Goal: Information Seeking & Learning: Compare options

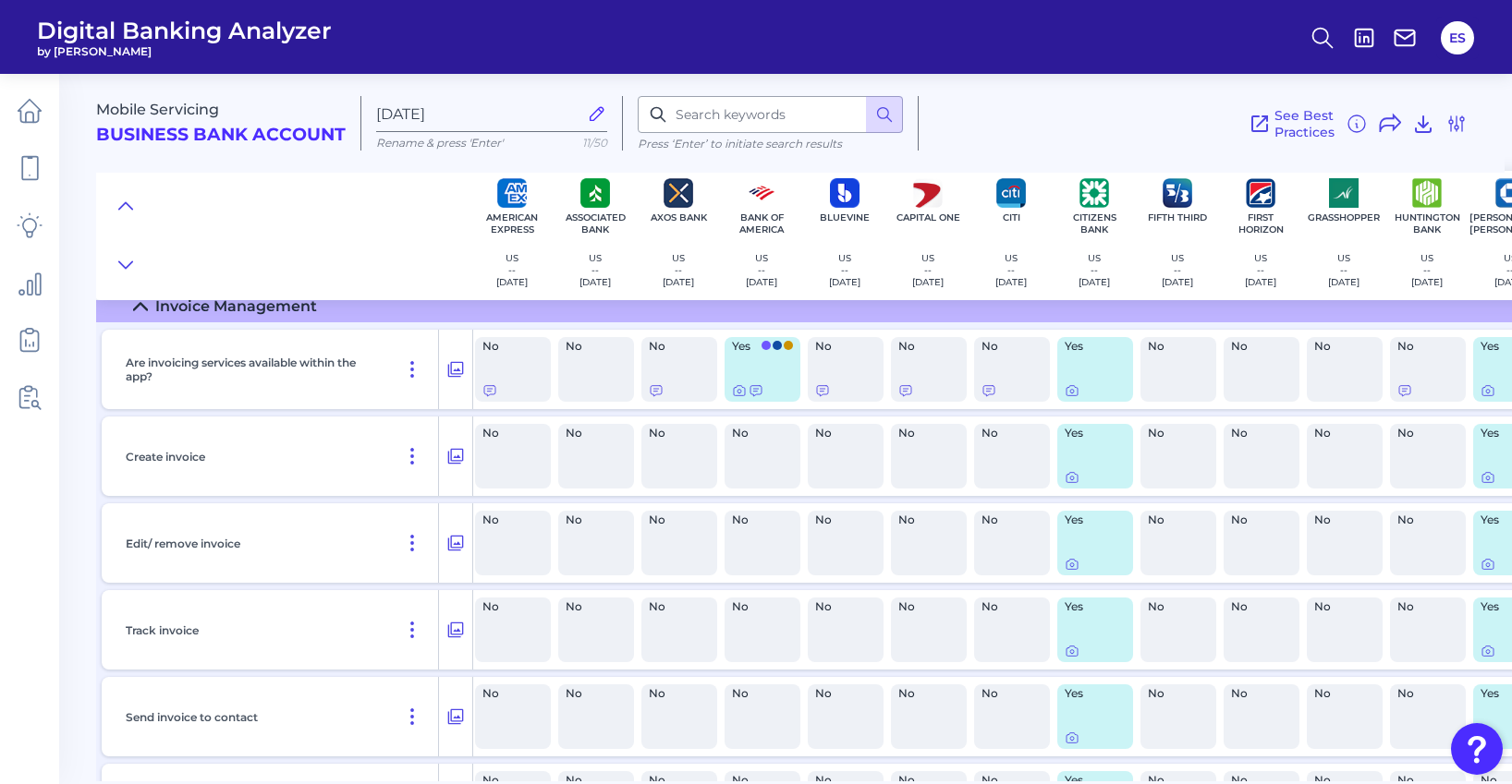
scroll to position [0, 3]
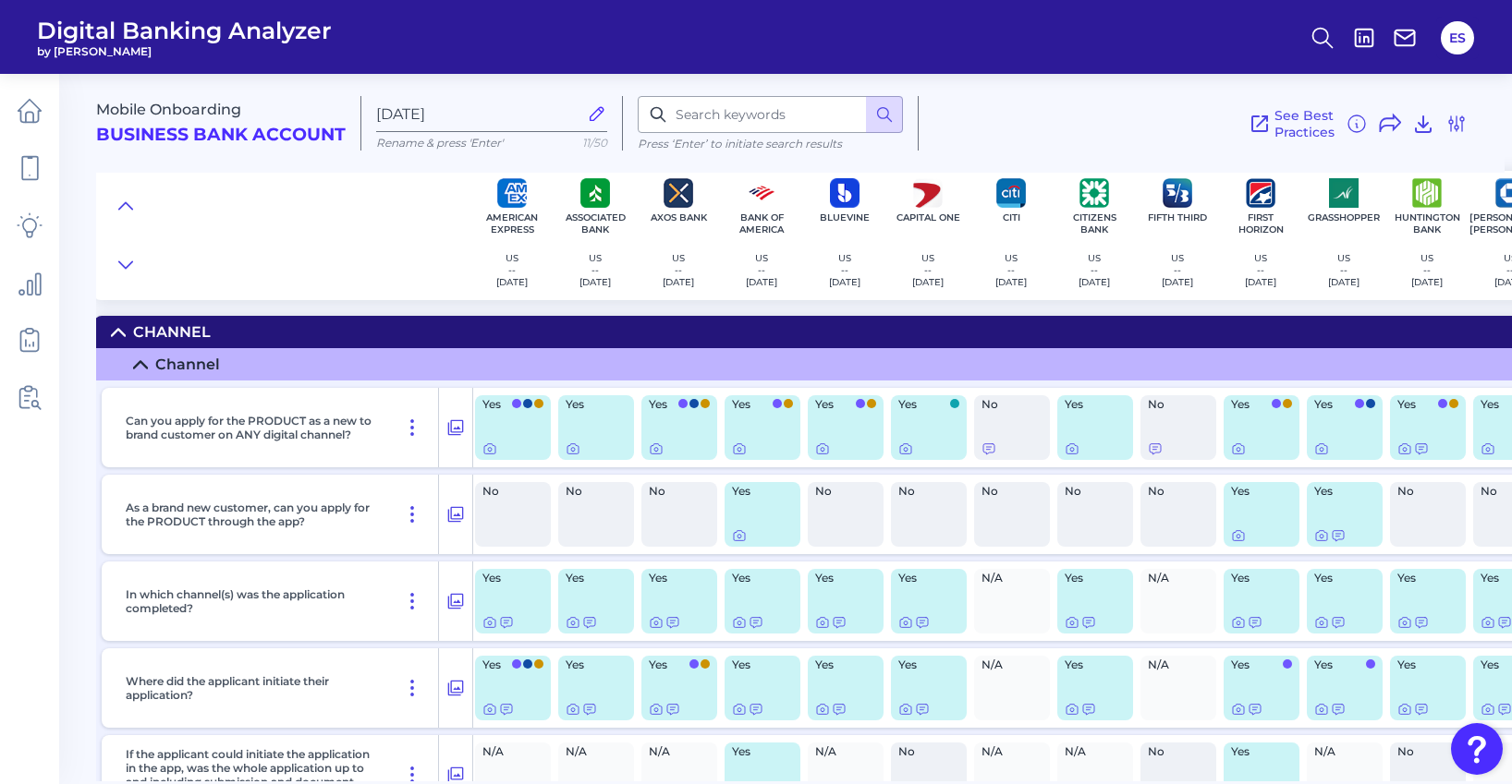
radio input "false"
radio input "true"
checkbox input "false"
click at [452, 687] on icon at bounding box center [455, 688] width 19 height 23
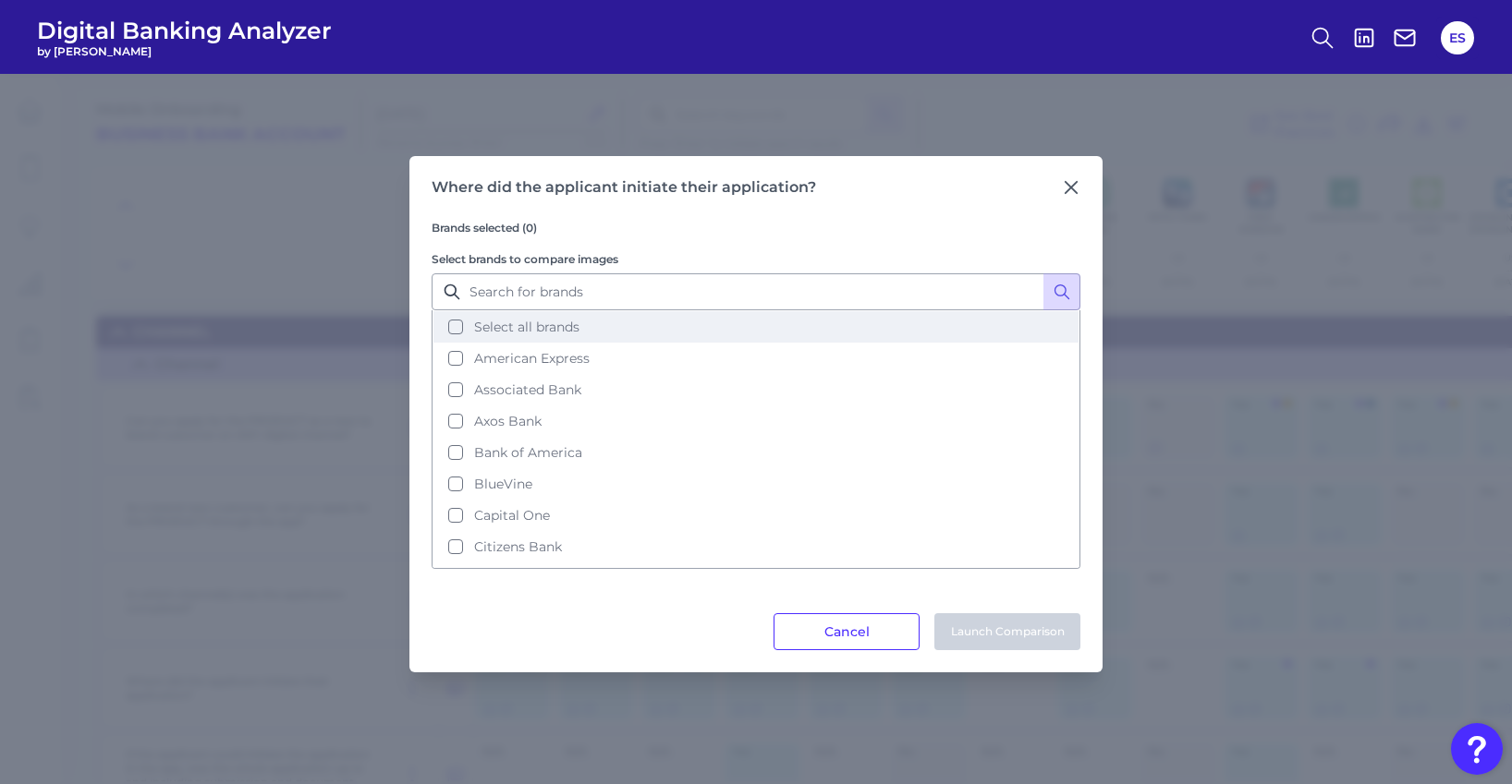
click at [497, 323] on span "Select all brands" at bounding box center [526, 326] width 105 height 17
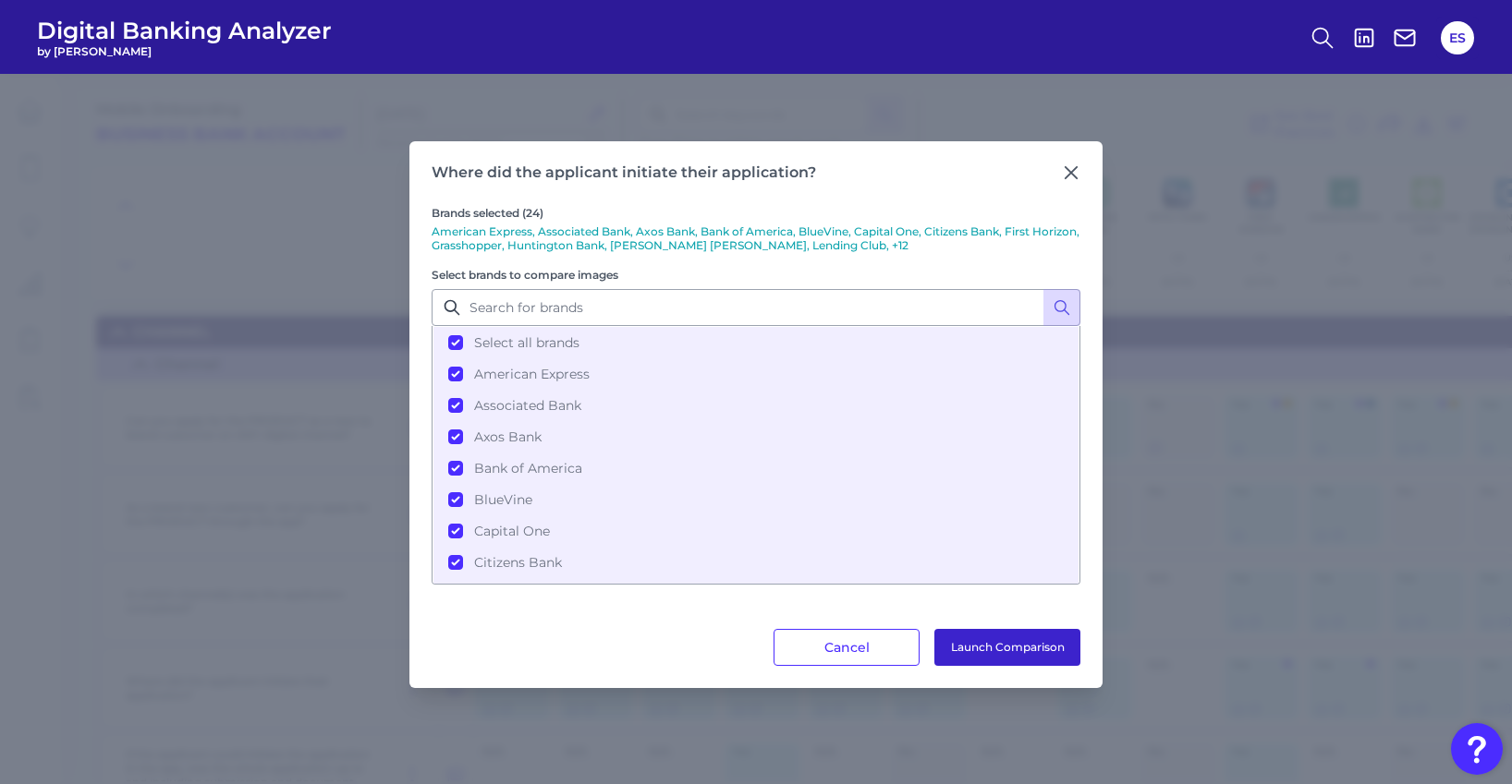
click at [1019, 647] on button "Launch Comparison" at bounding box center [1007, 647] width 146 height 37
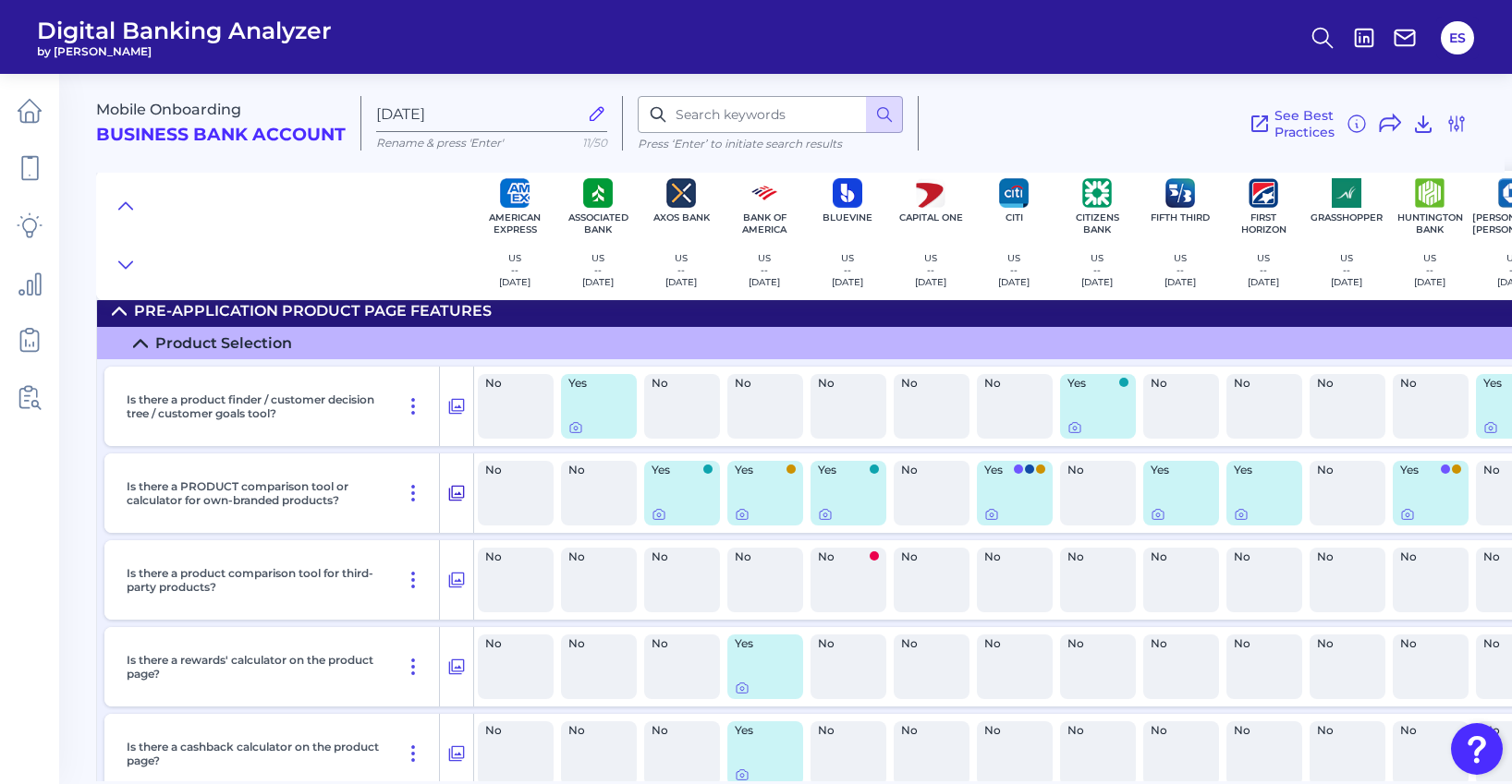
scroll to position [1769, 0]
click at [456, 493] on icon at bounding box center [457, 494] width 16 height 16
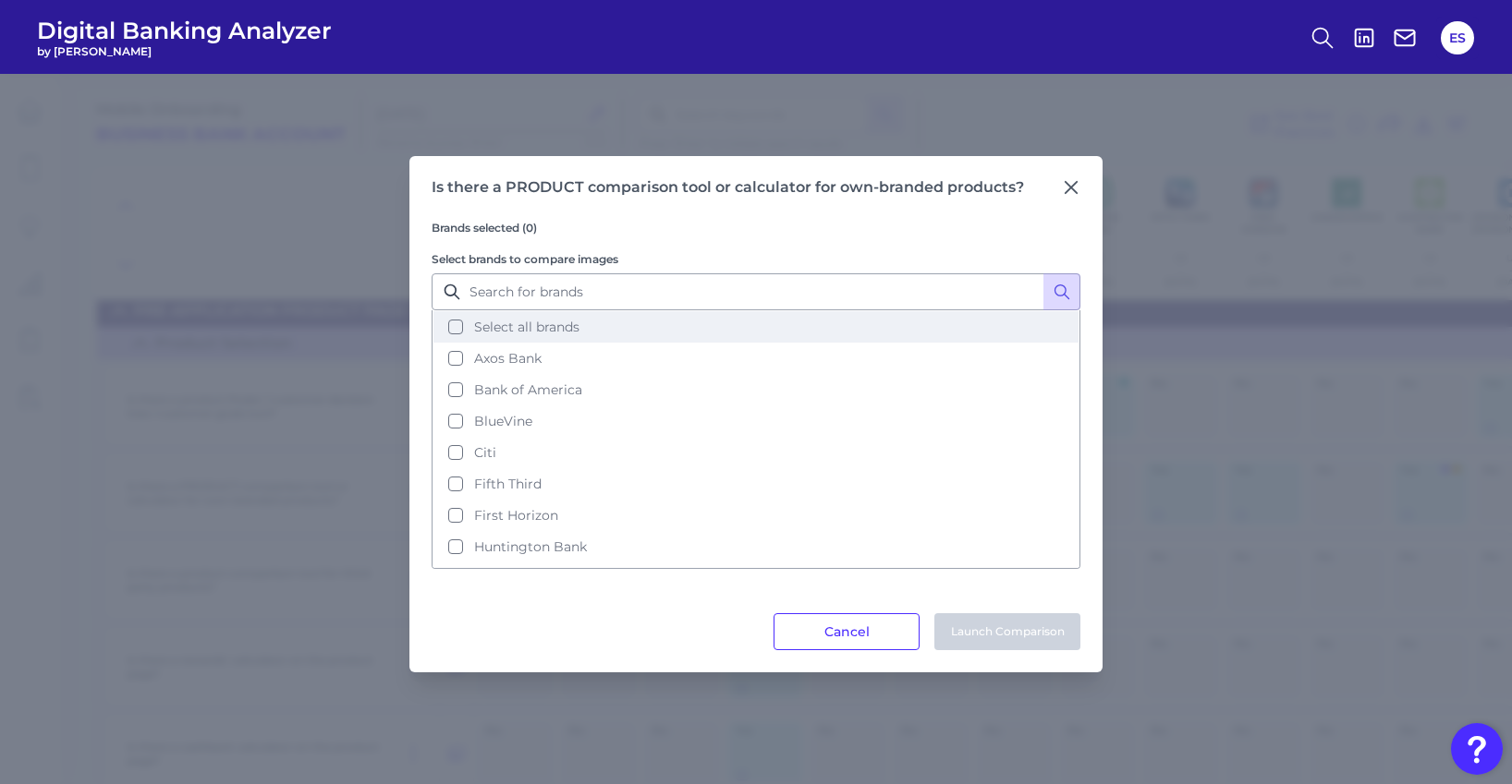
click at [516, 328] on span "Select all brands" at bounding box center [526, 326] width 105 height 17
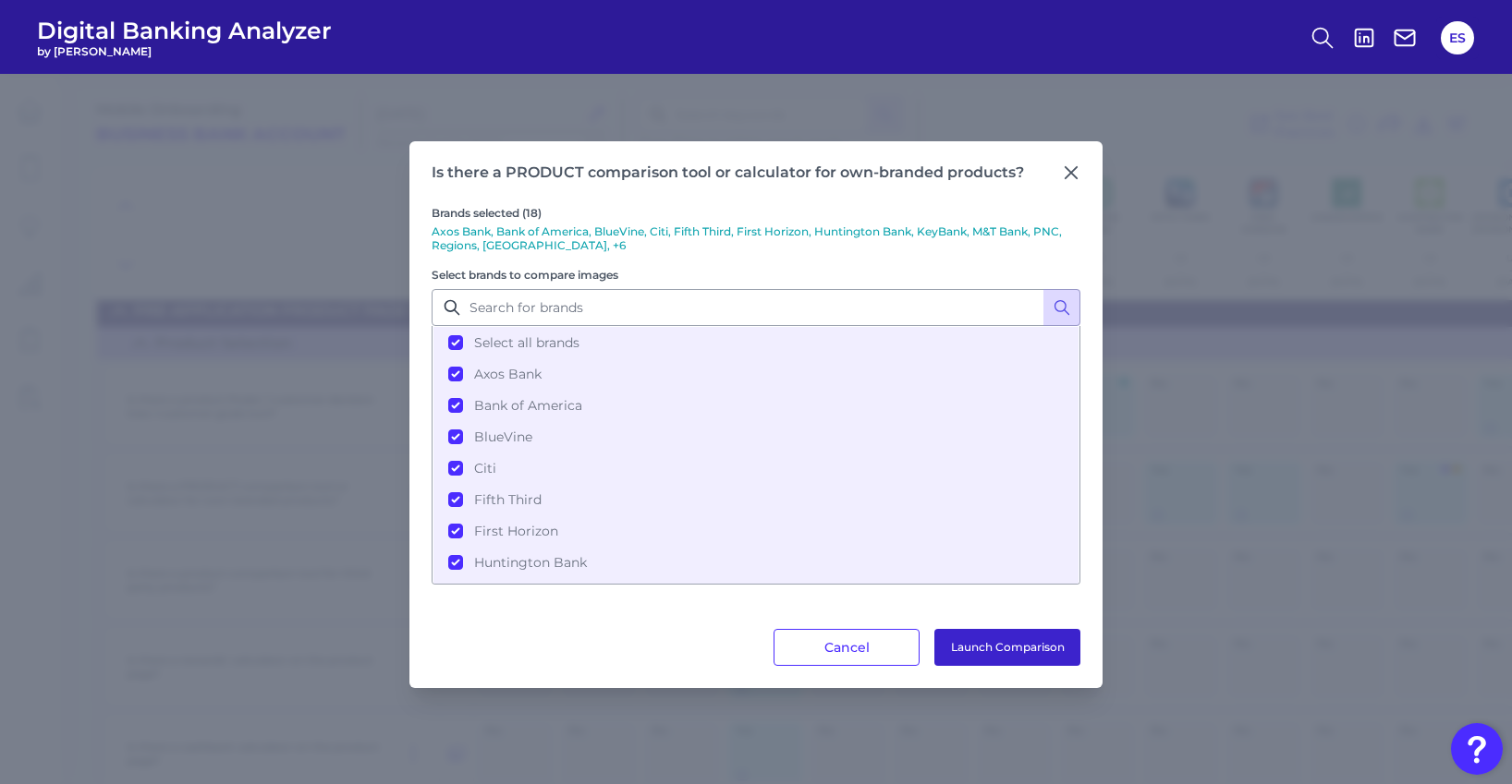
click at [1019, 641] on button "Launch Comparison" at bounding box center [1007, 647] width 146 height 37
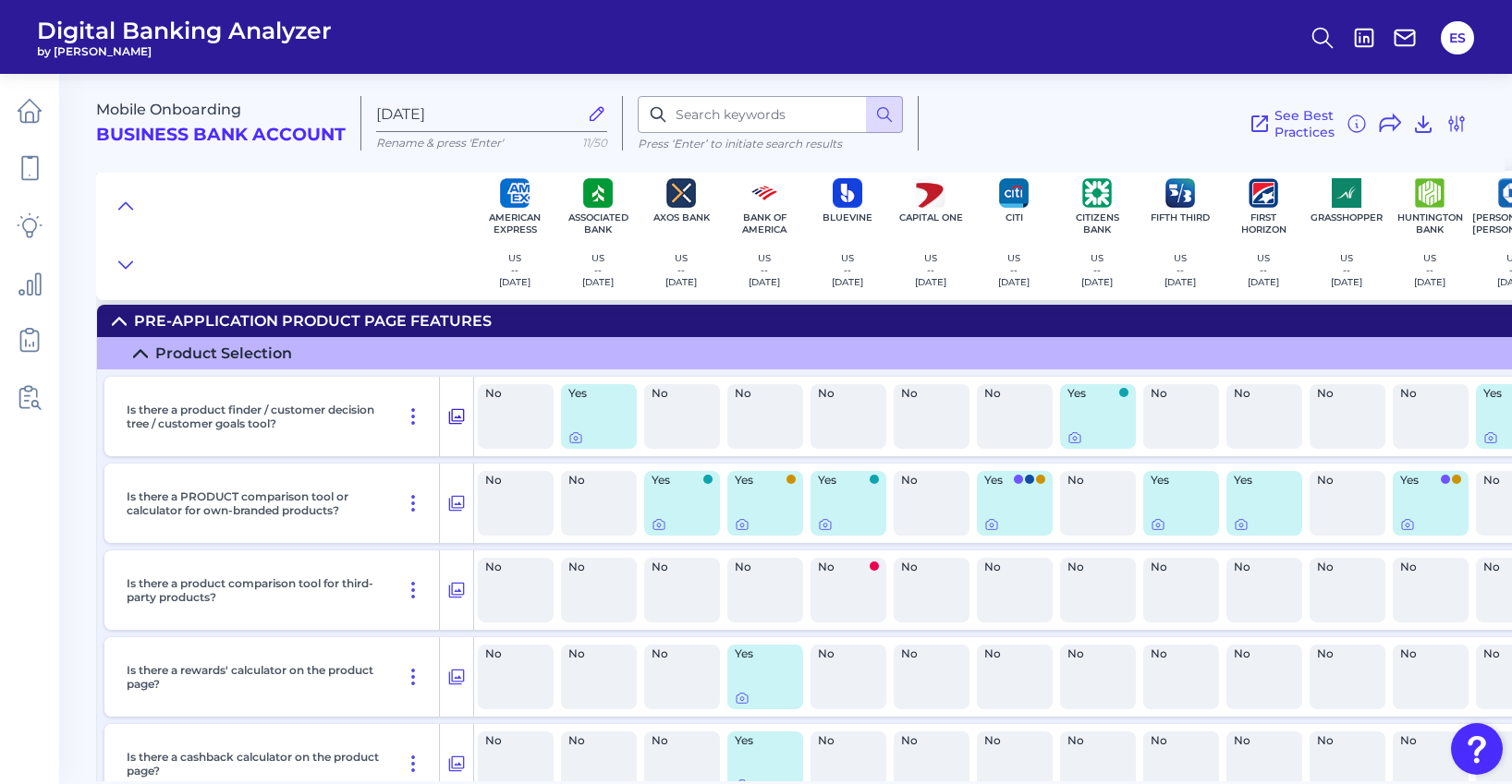
scroll to position [1760, 0]
click at [458, 417] on icon at bounding box center [457, 418] width 16 height 16
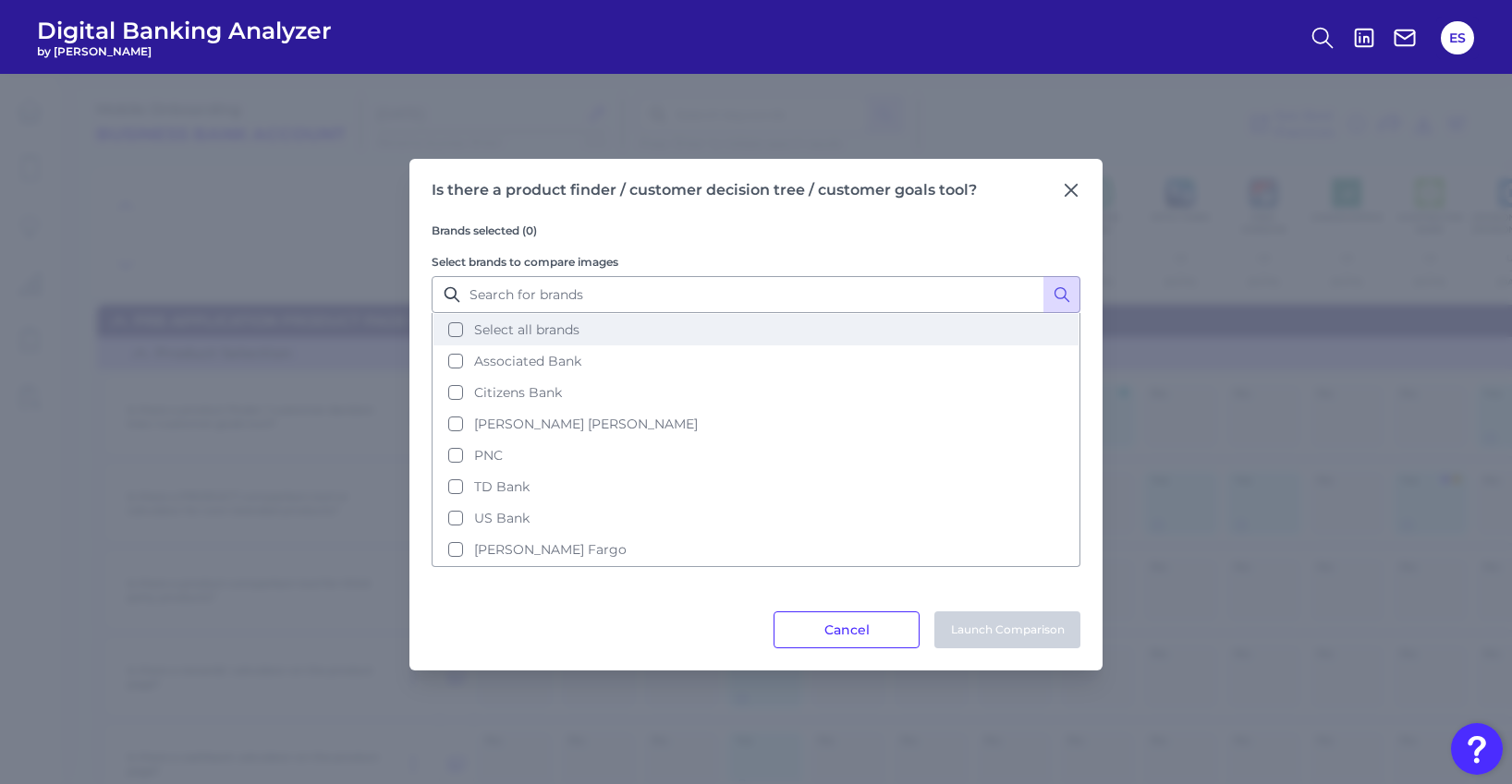
click at [532, 328] on span "Select all brands" at bounding box center [526, 329] width 105 height 17
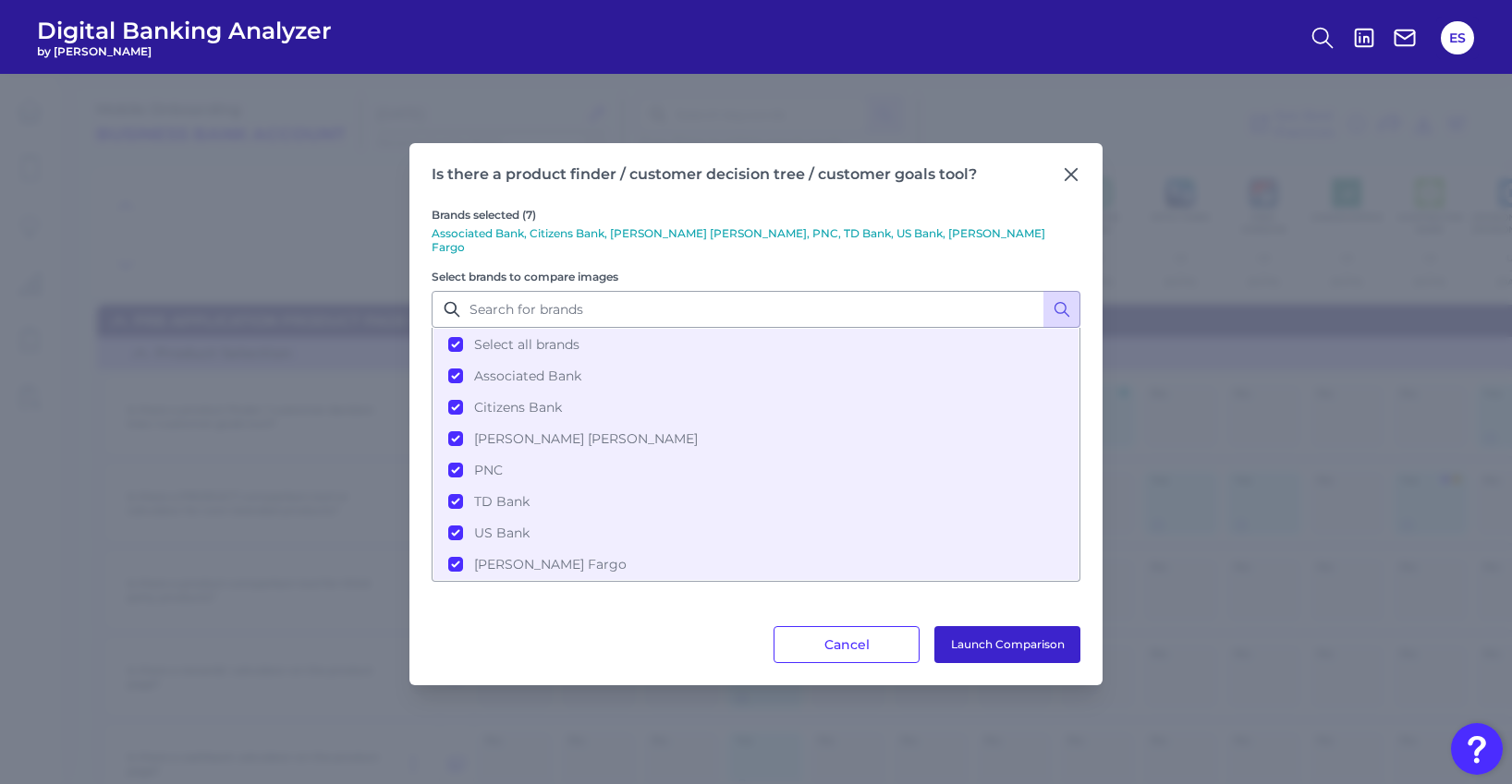
click at [1013, 635] on button "Launch Comparison" at bounding box center [1007, 645] width 146 height 37
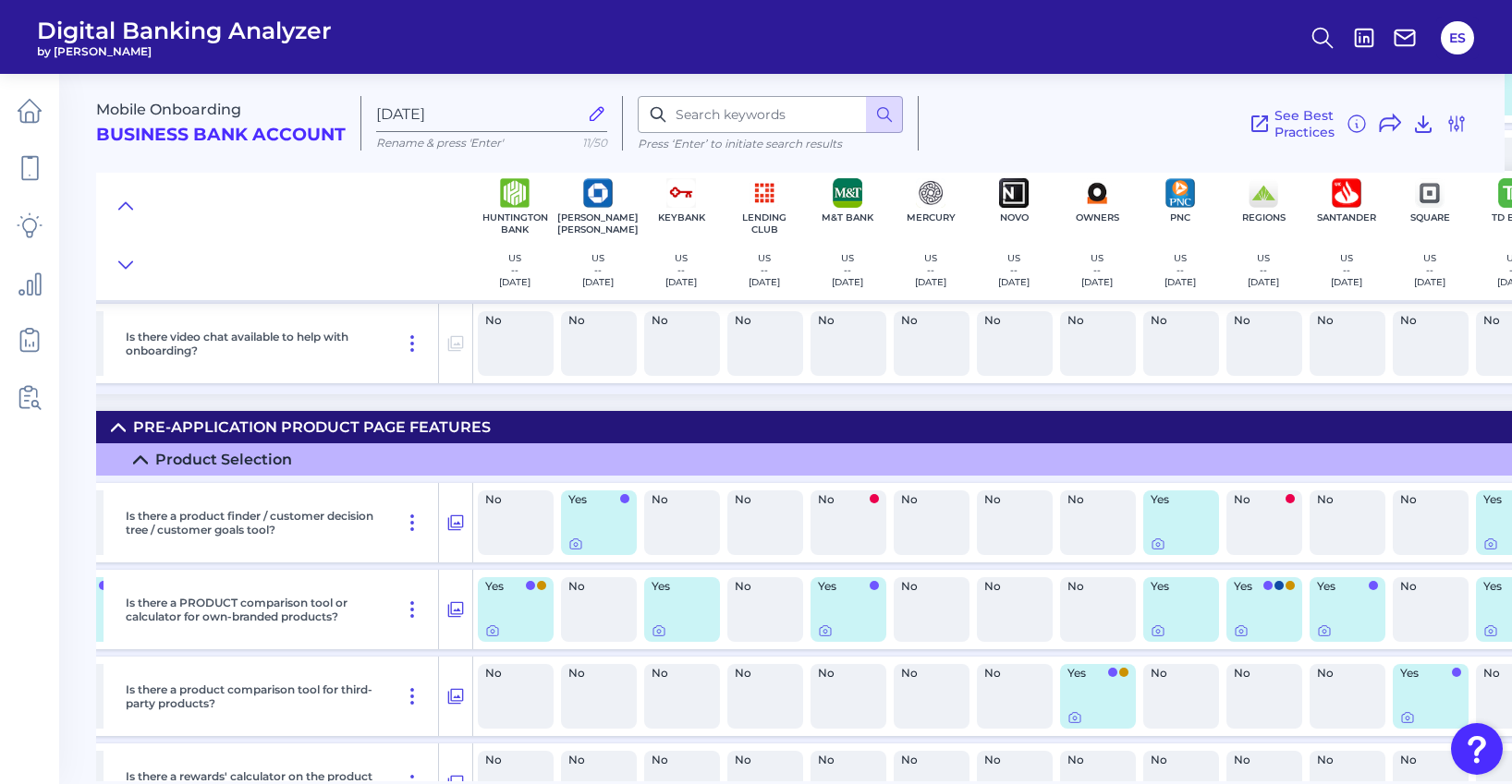
scroll to position [1667, 915]
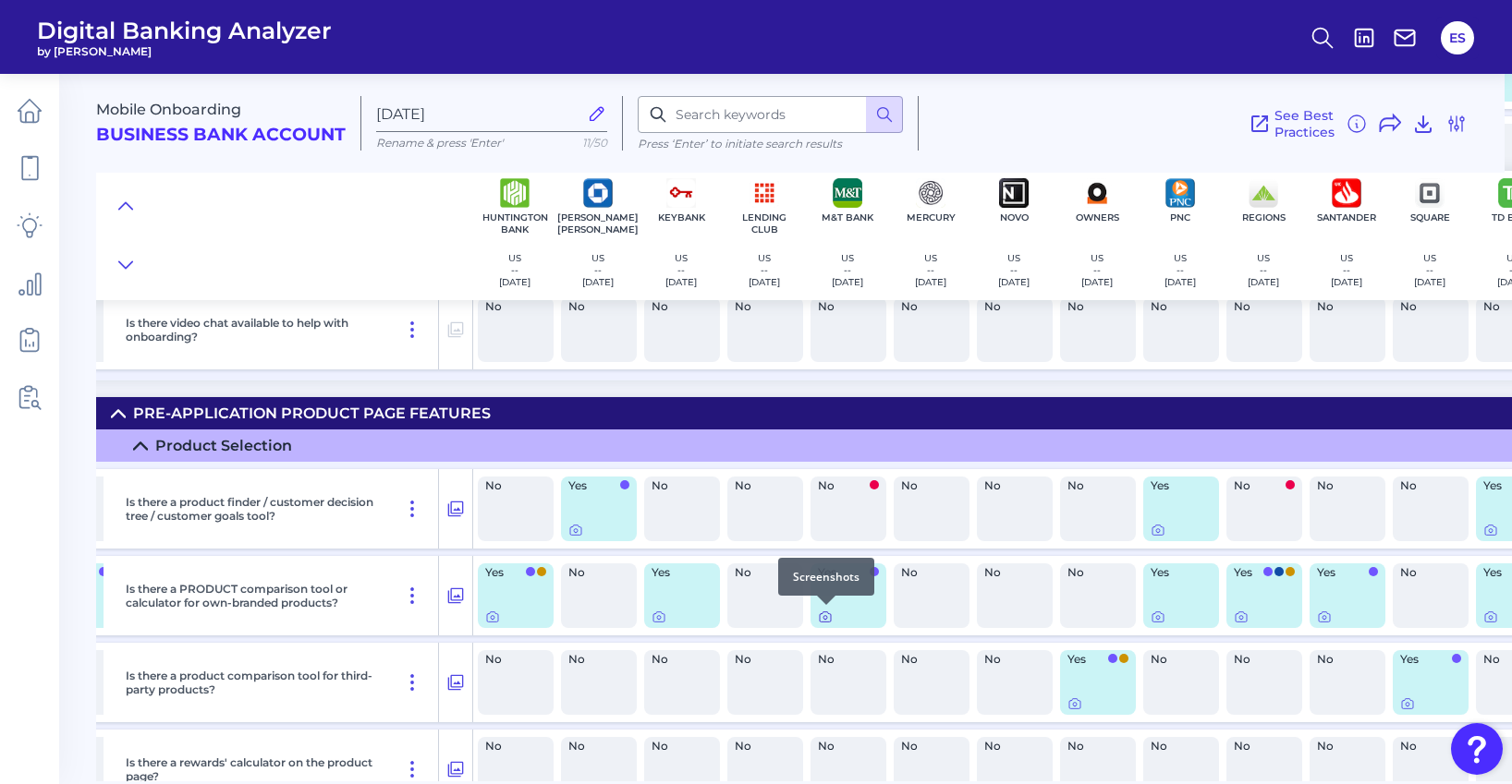
click at [827, 620] on icon at bounding box center [824, 617] width 15 height 15
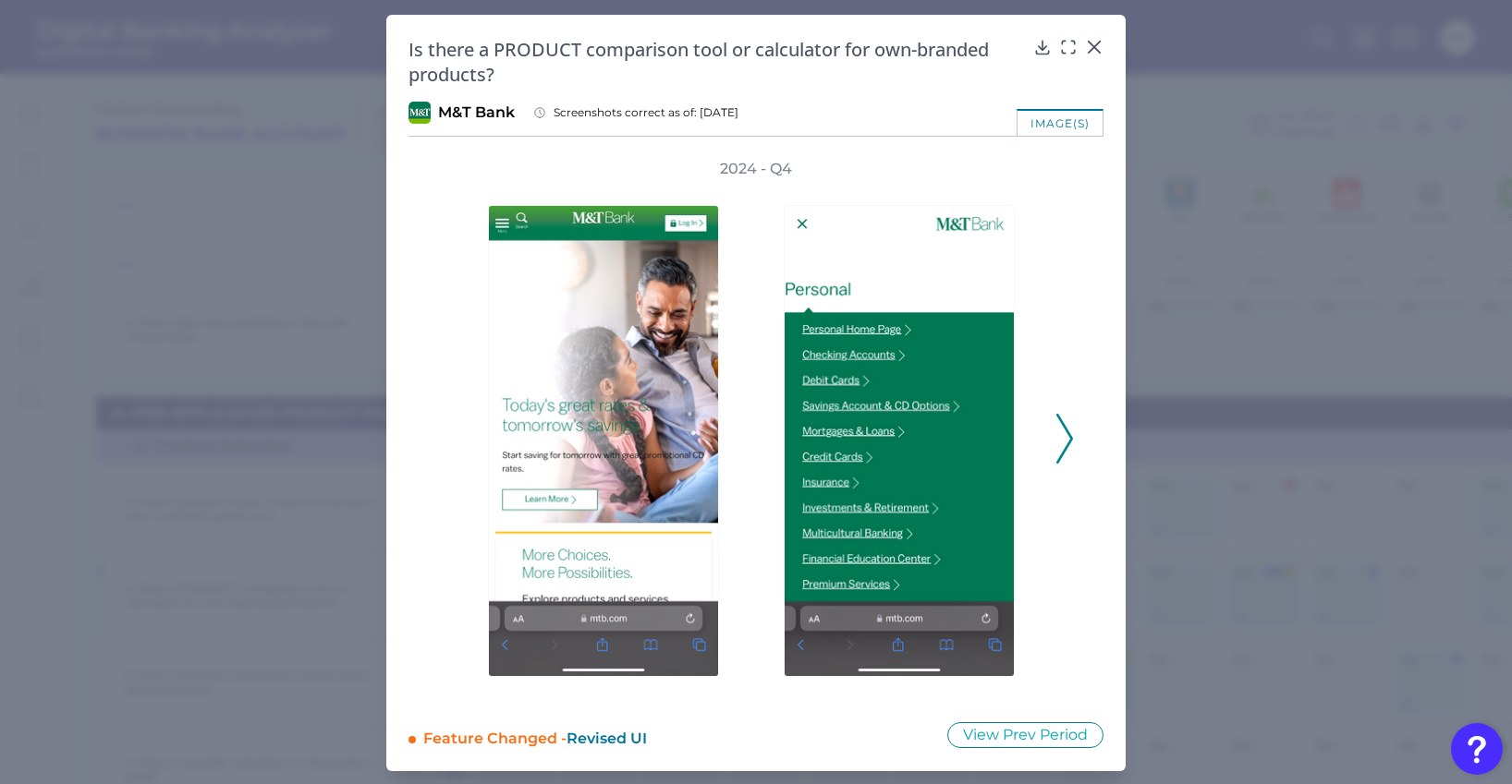
click at [1063, 446] on polyline at bounding box center [1064, 439] width 14 height 47
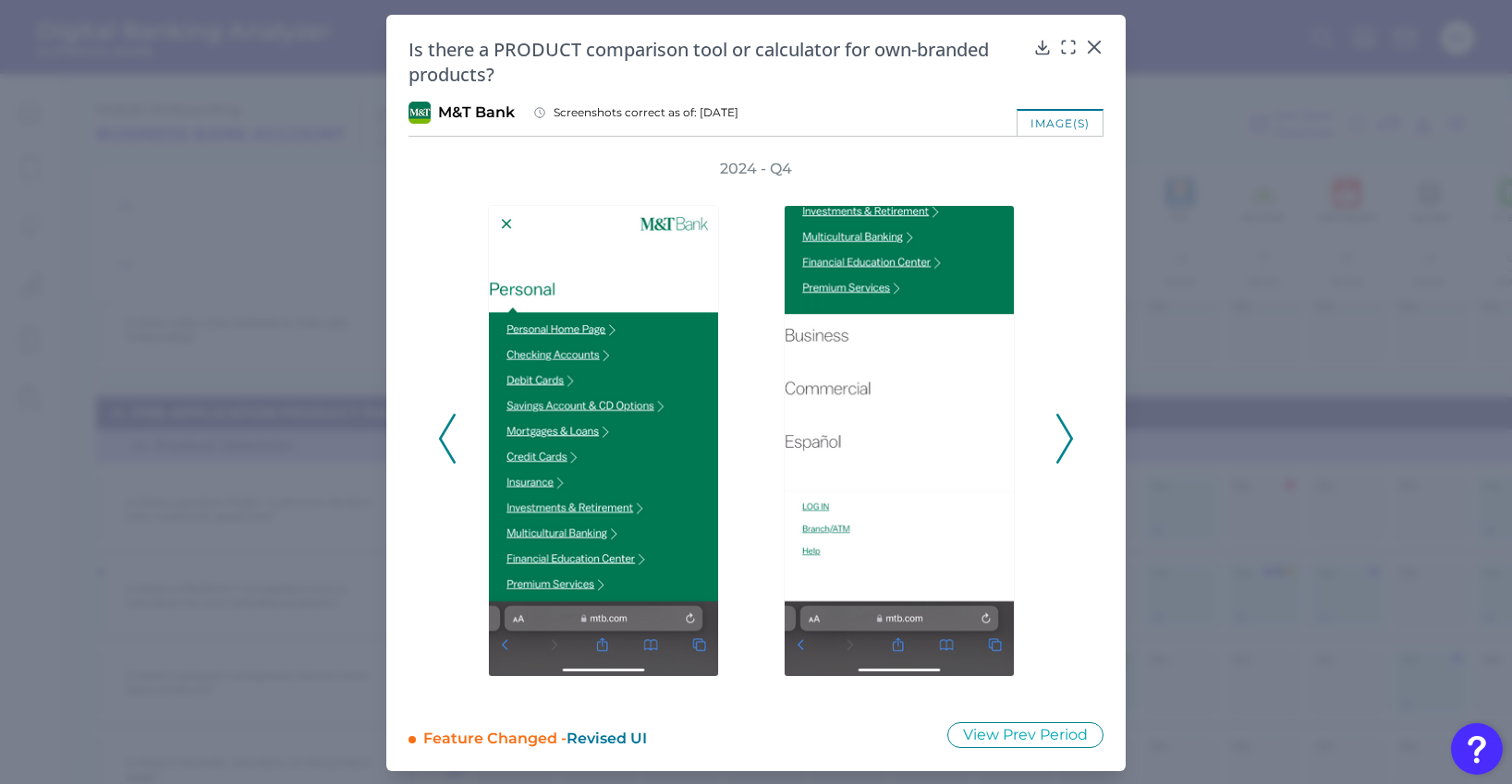
click at [1063, 446] on polyline at bounding box center [1064, 439] width 14 height 47
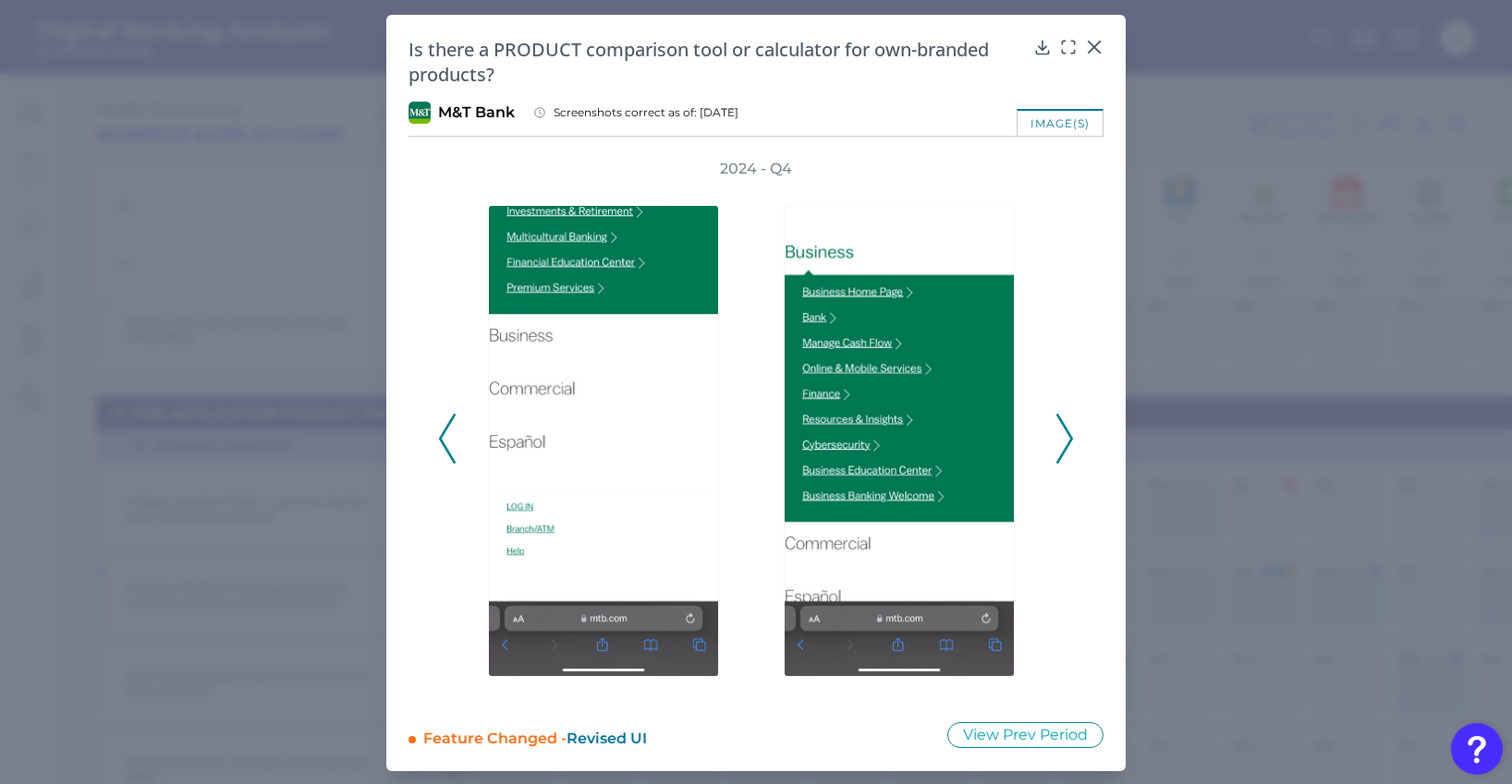
click at [1063, 446] on polyline at bounding box center [1064, 439] width 14 height 47
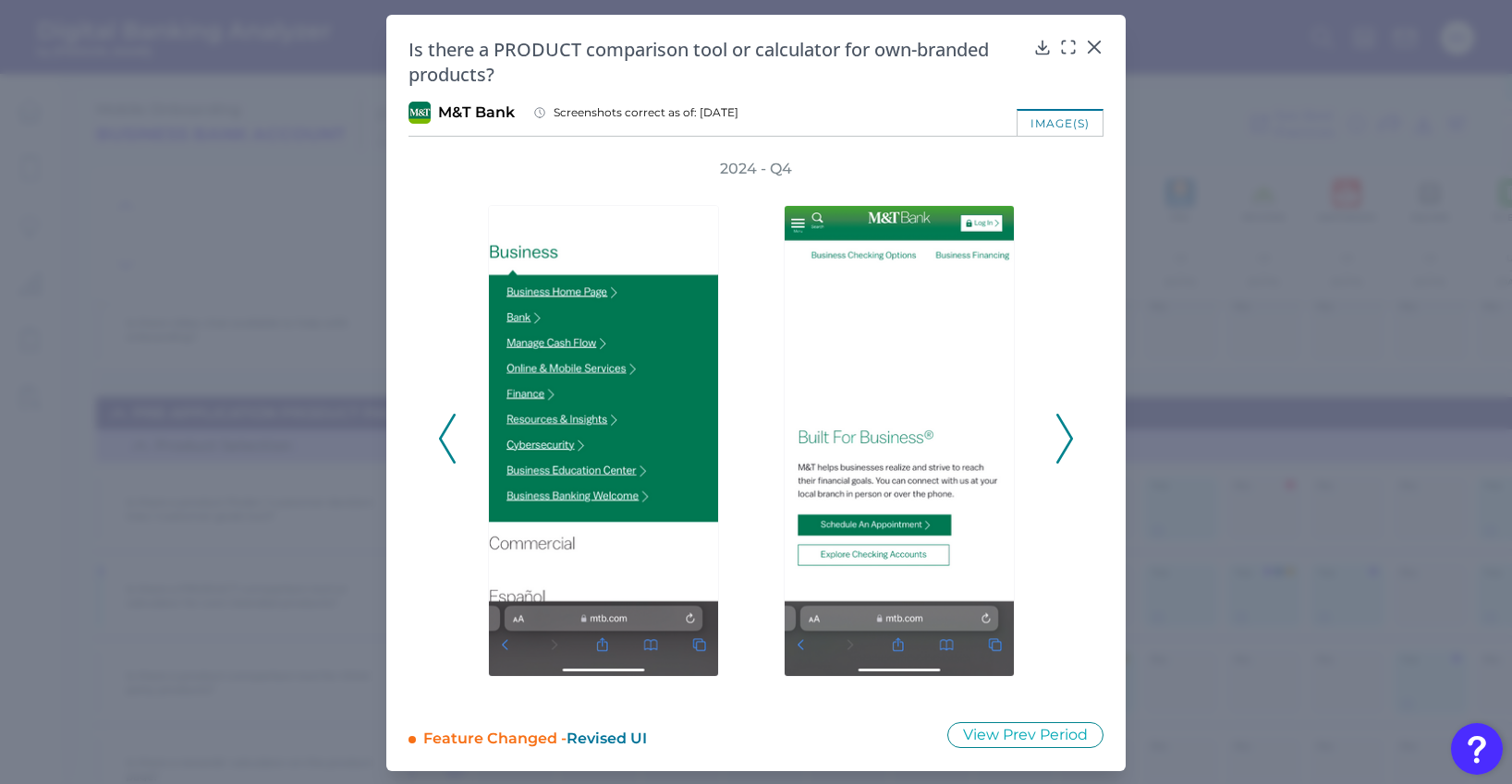
click at [1063, 446] on polyline at bounding box center [1064, 439] width 14 height 47
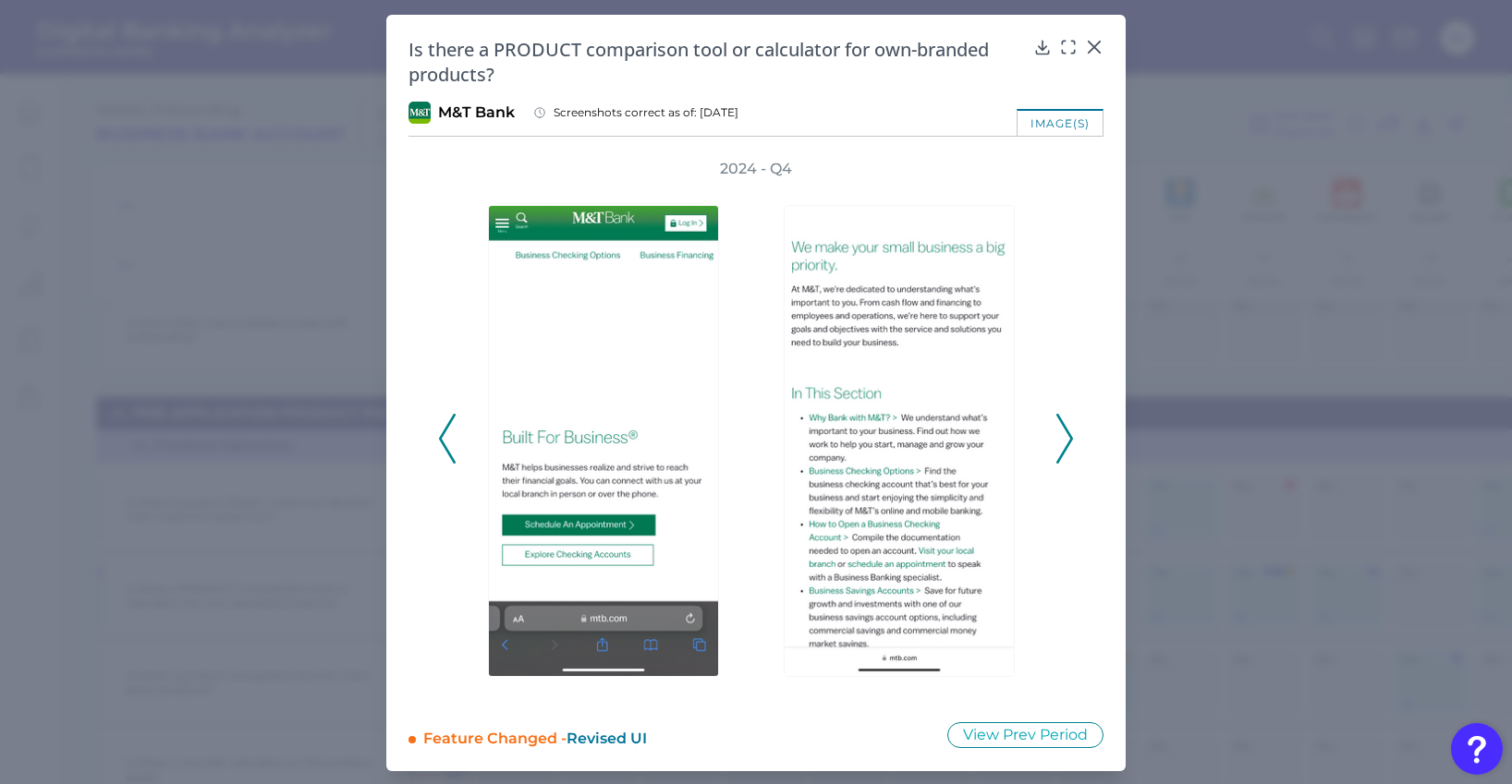
click at [1063, 446] on polyline at bounding box center [1064, 439] width 14 height 47
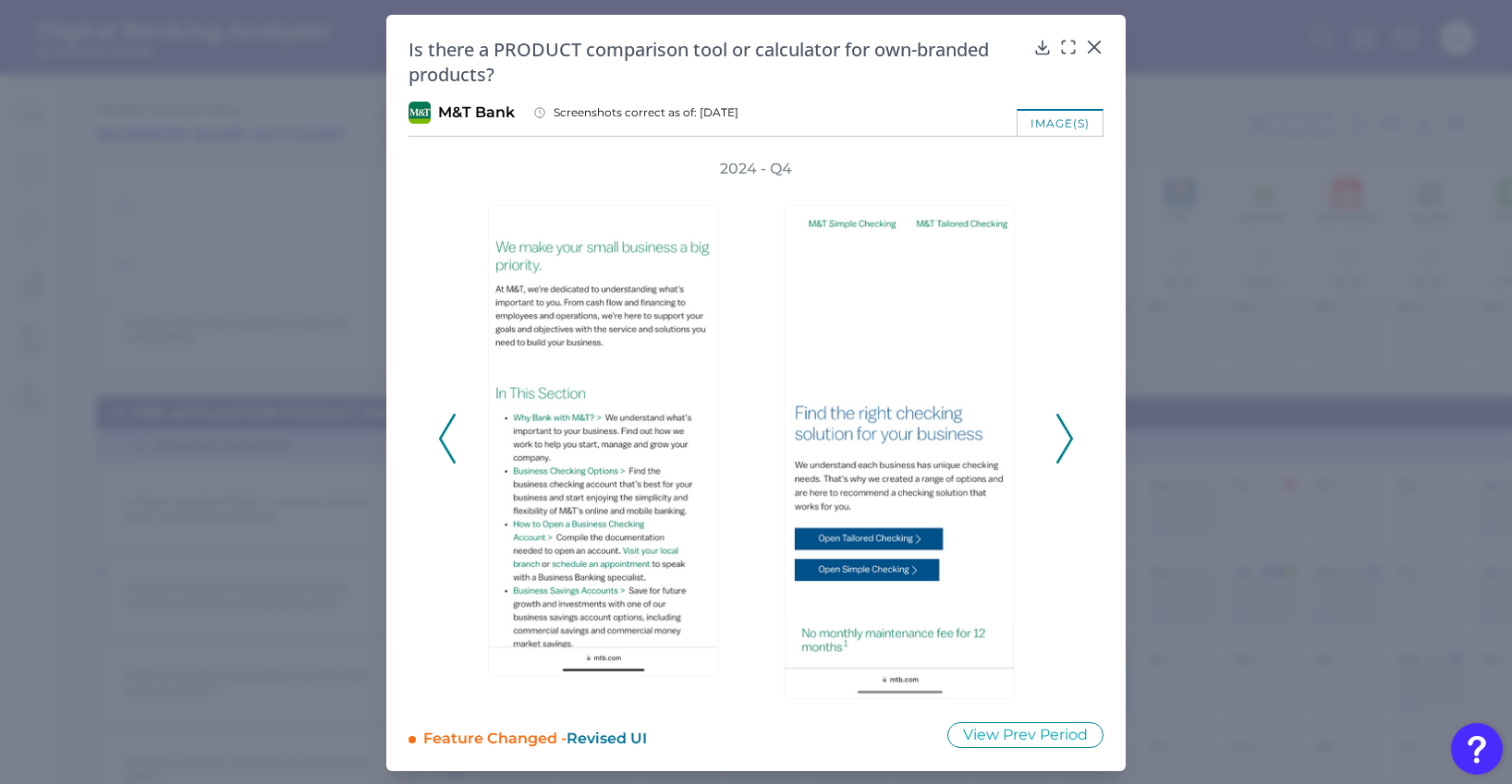
click at [1063, 446] on polyline at bounding box center [1064, 439] width 14 height 47
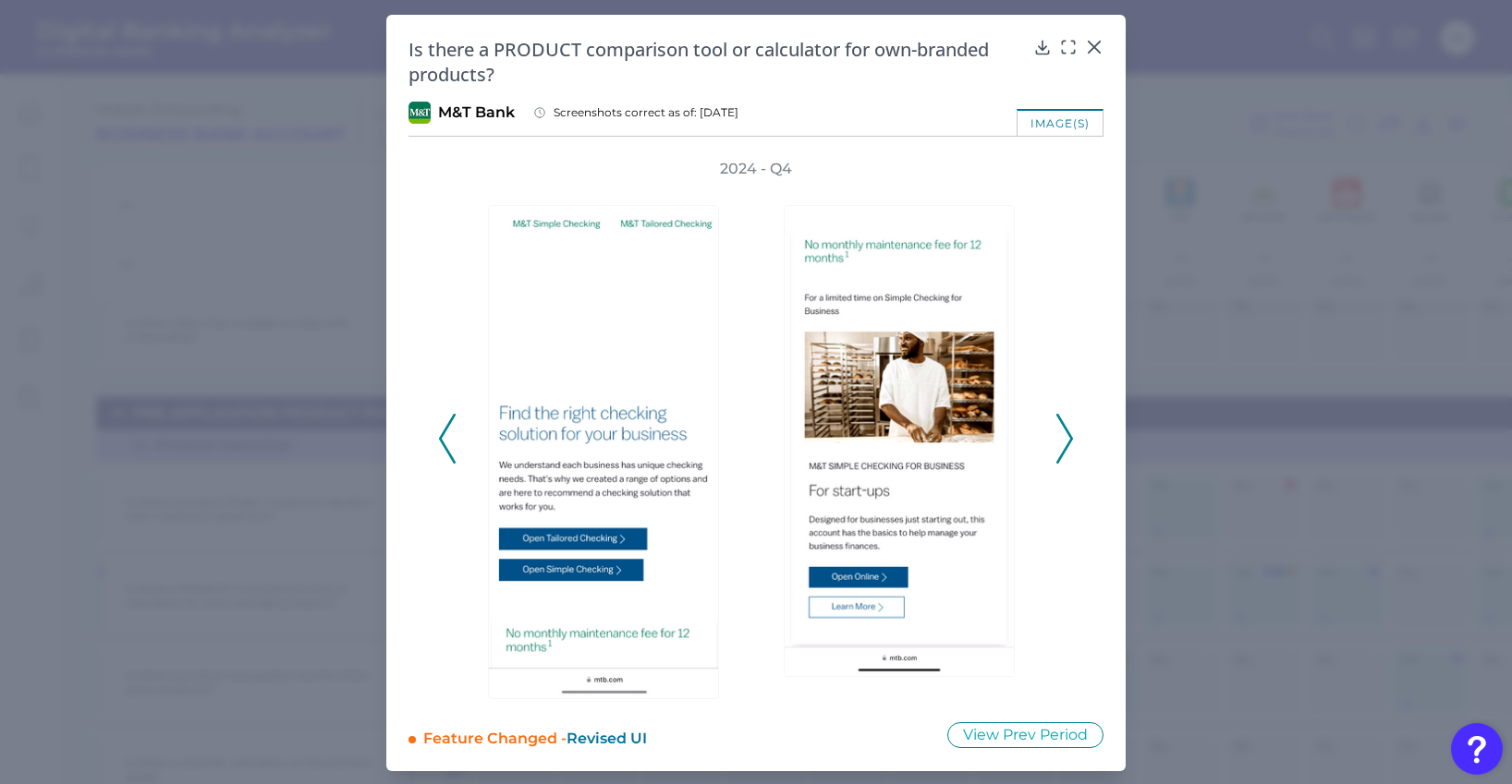
click at [1063, 446] on polyline at bounding box center [1064, 439] width 14 height 47
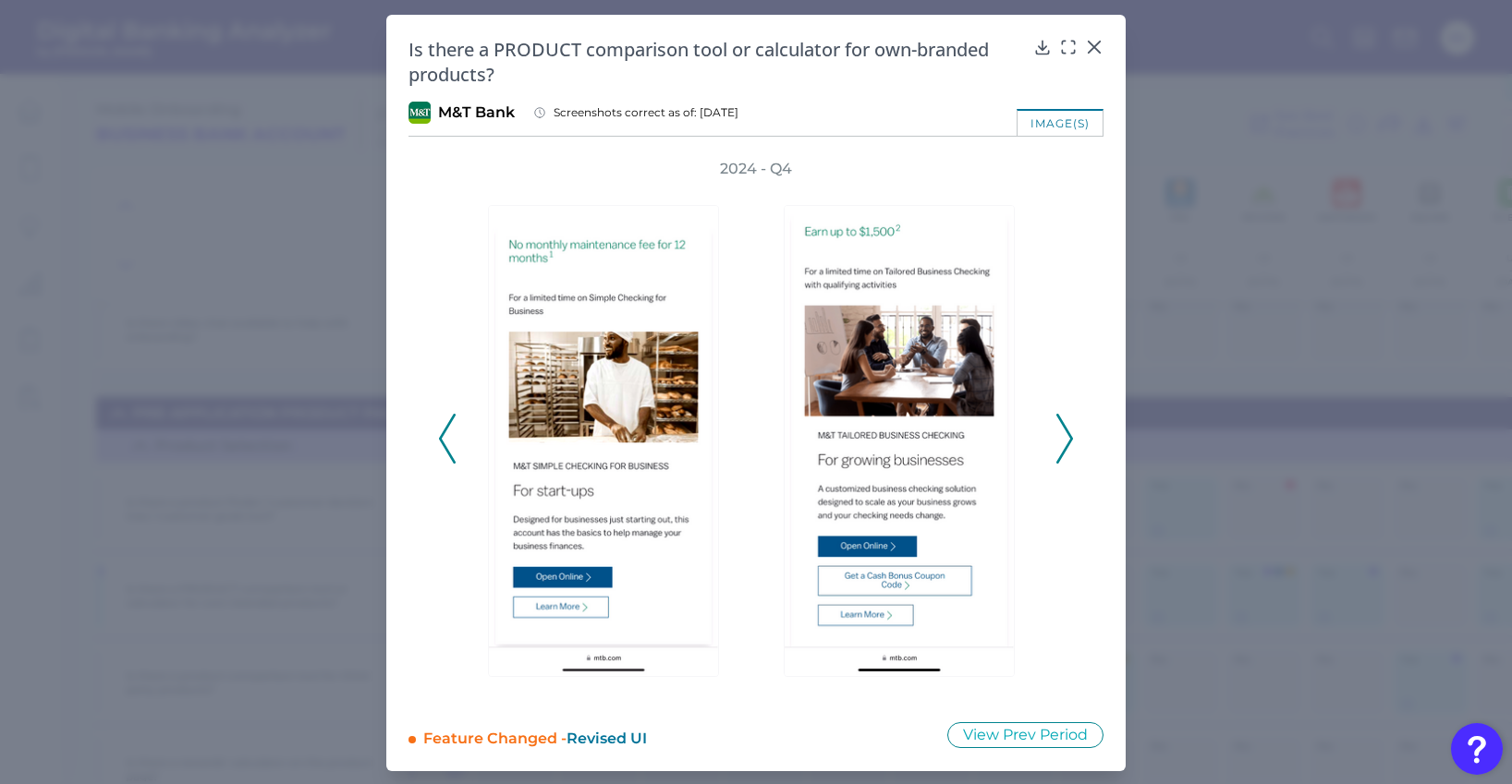
click at [1063, 446] on polyline at bounding box center [1064, 439] width 14 height 47
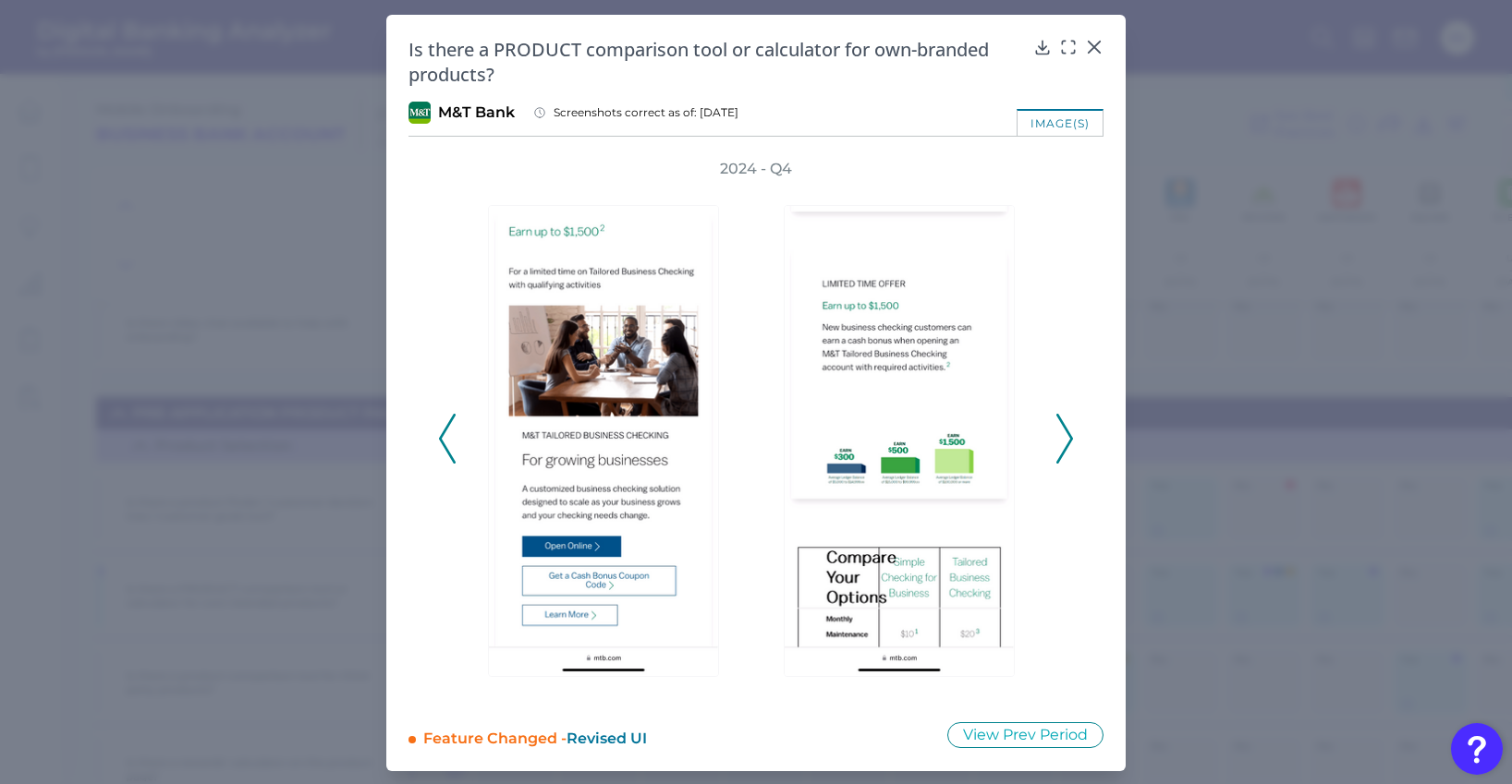
click at [1063, 446] on polyline at bounding box center [1064, 439] width 14 height 47
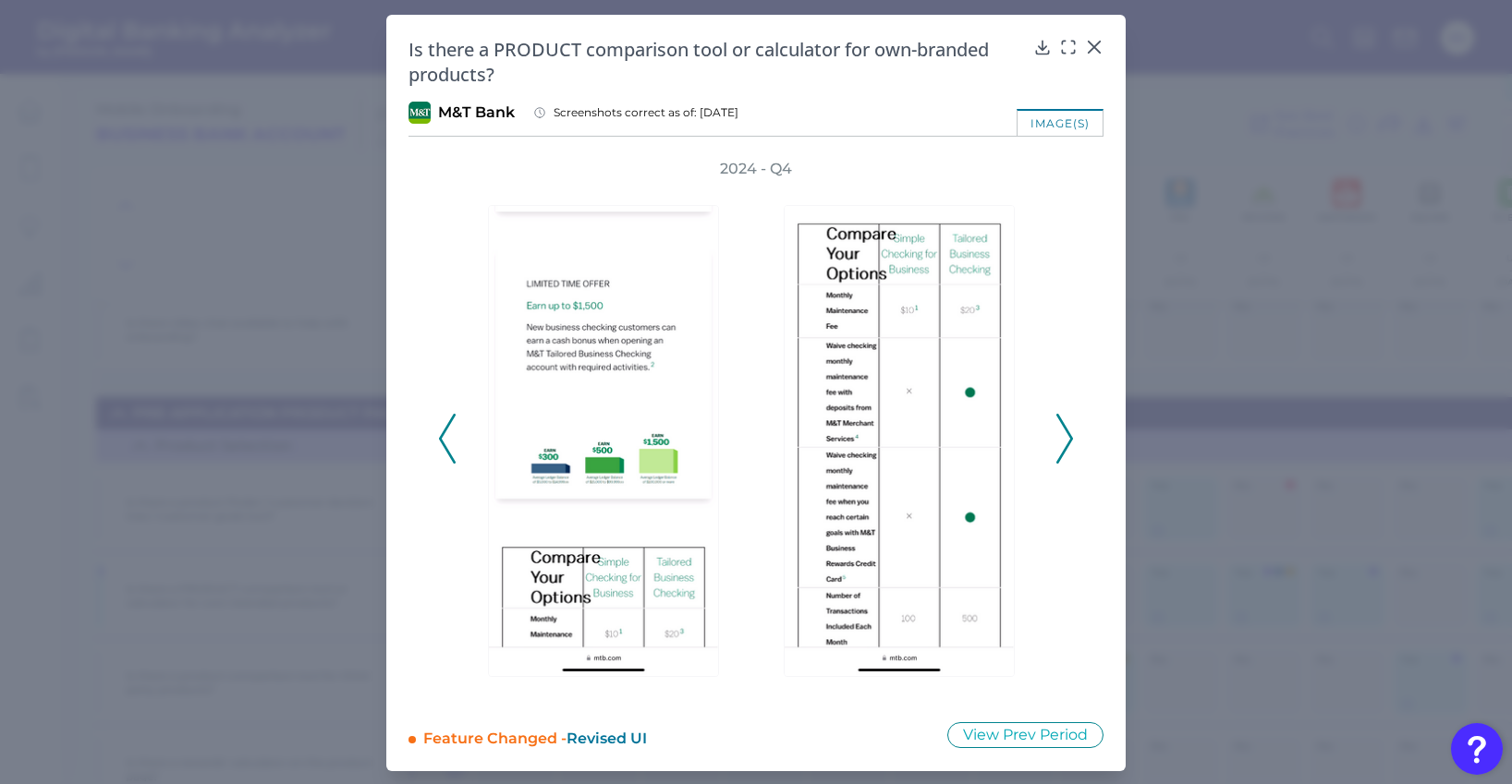
click at [1063, 446] on polyline at bounding box center [1064, 439] width 14 height 47
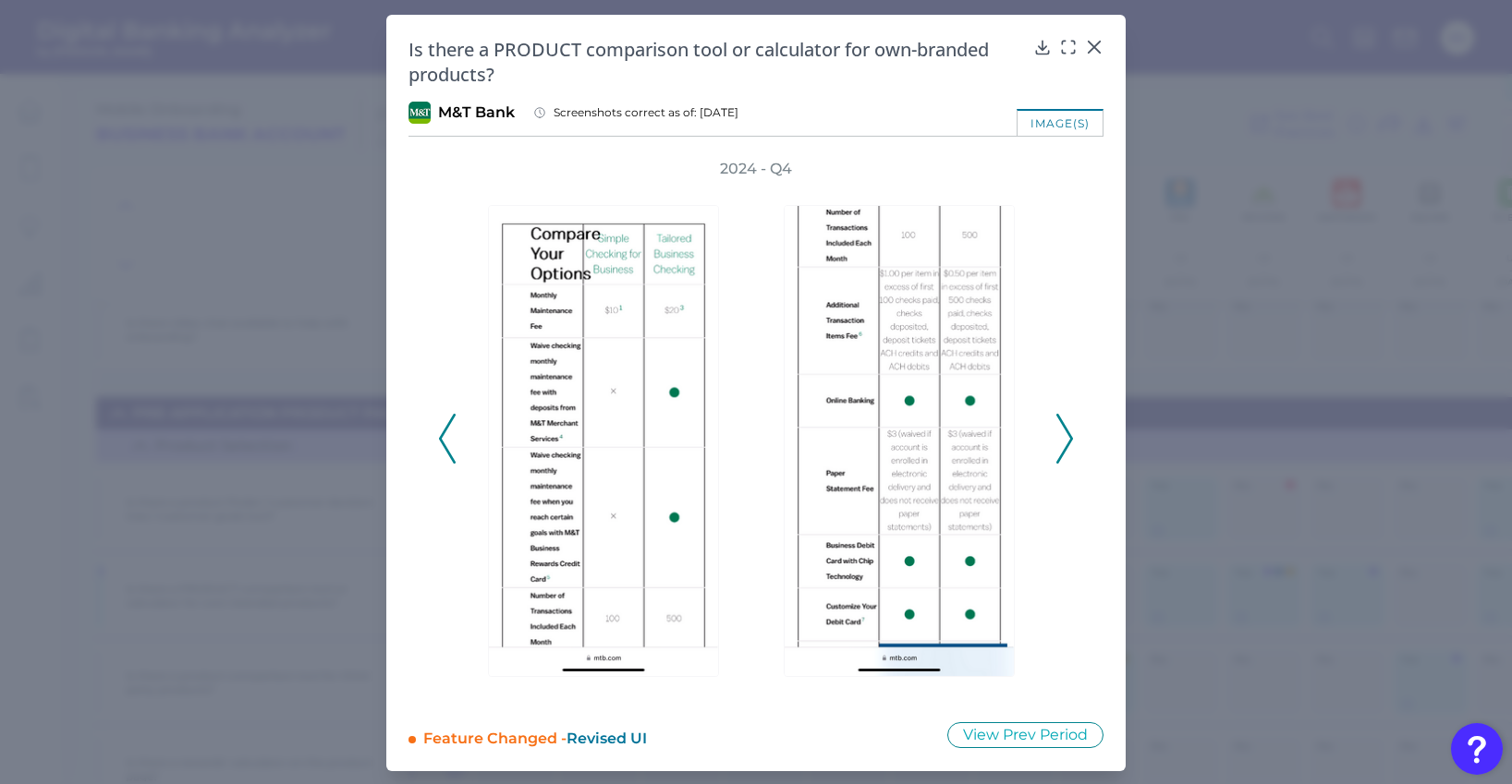
click at [1063, 446] on polyline at bounding box center [1064, 439] width 14 height 47
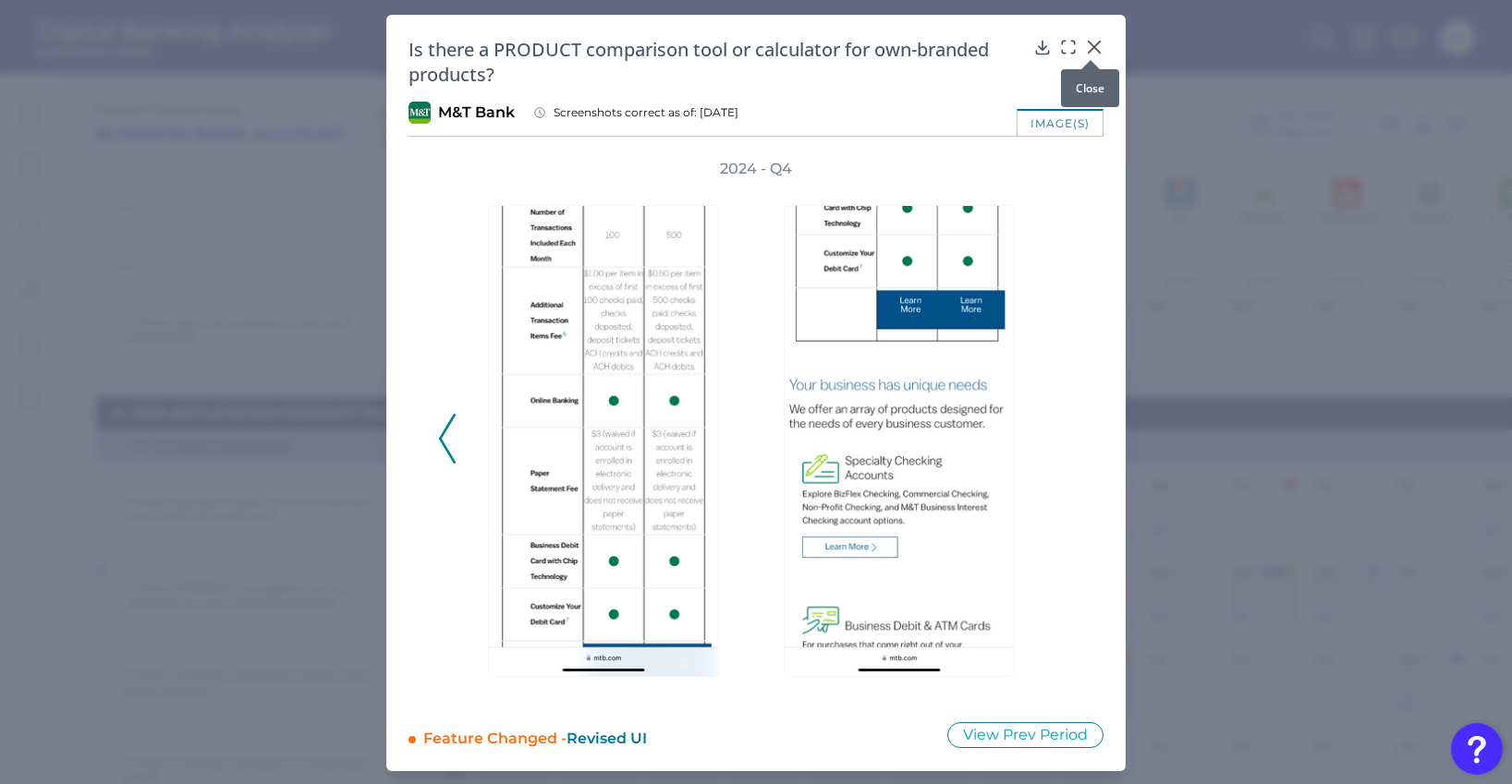
click at [1089, 47] on icon at bounding box center [1093, 47] width 19 height 19
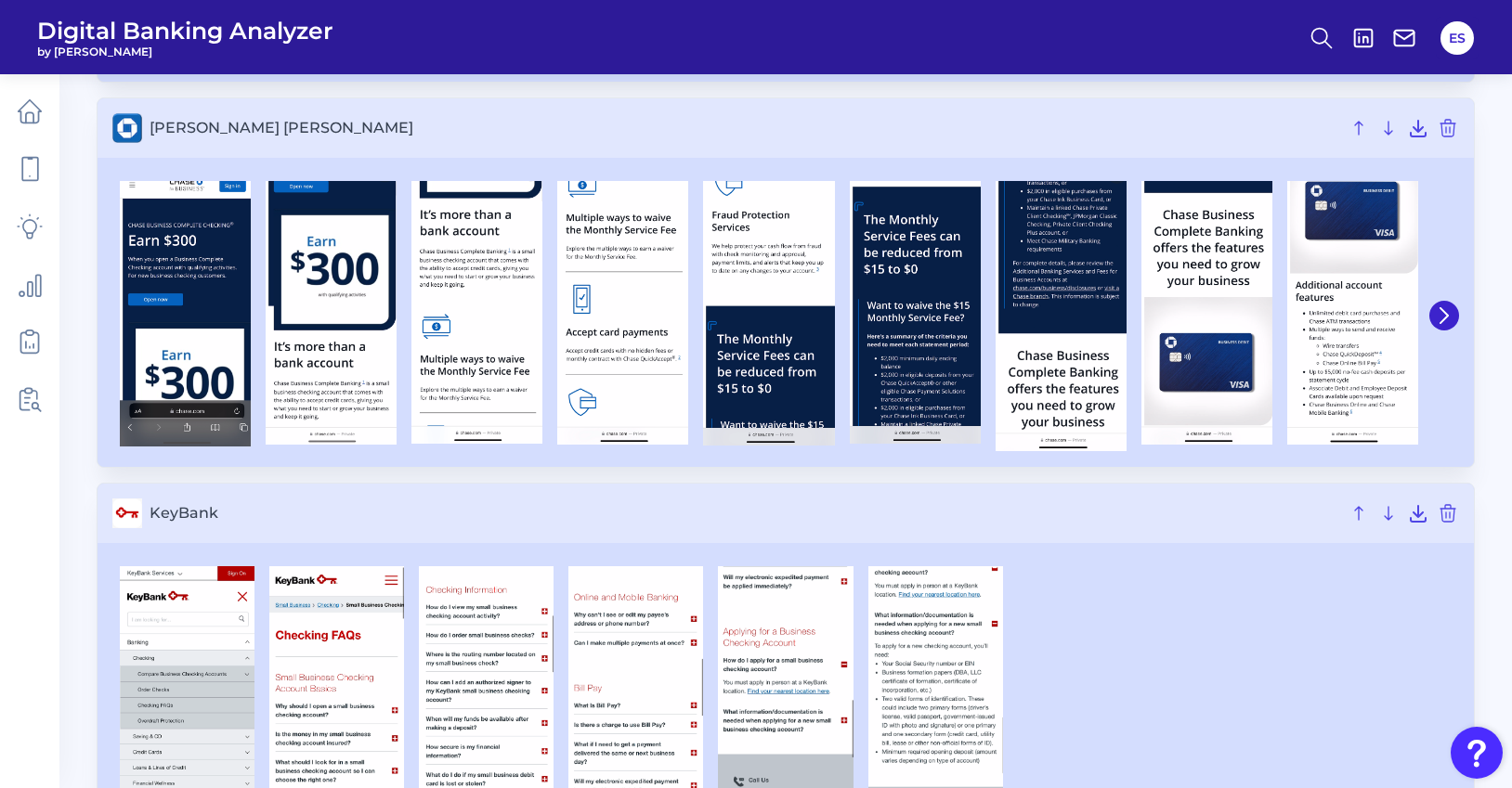
scroll to position [4306, 0]
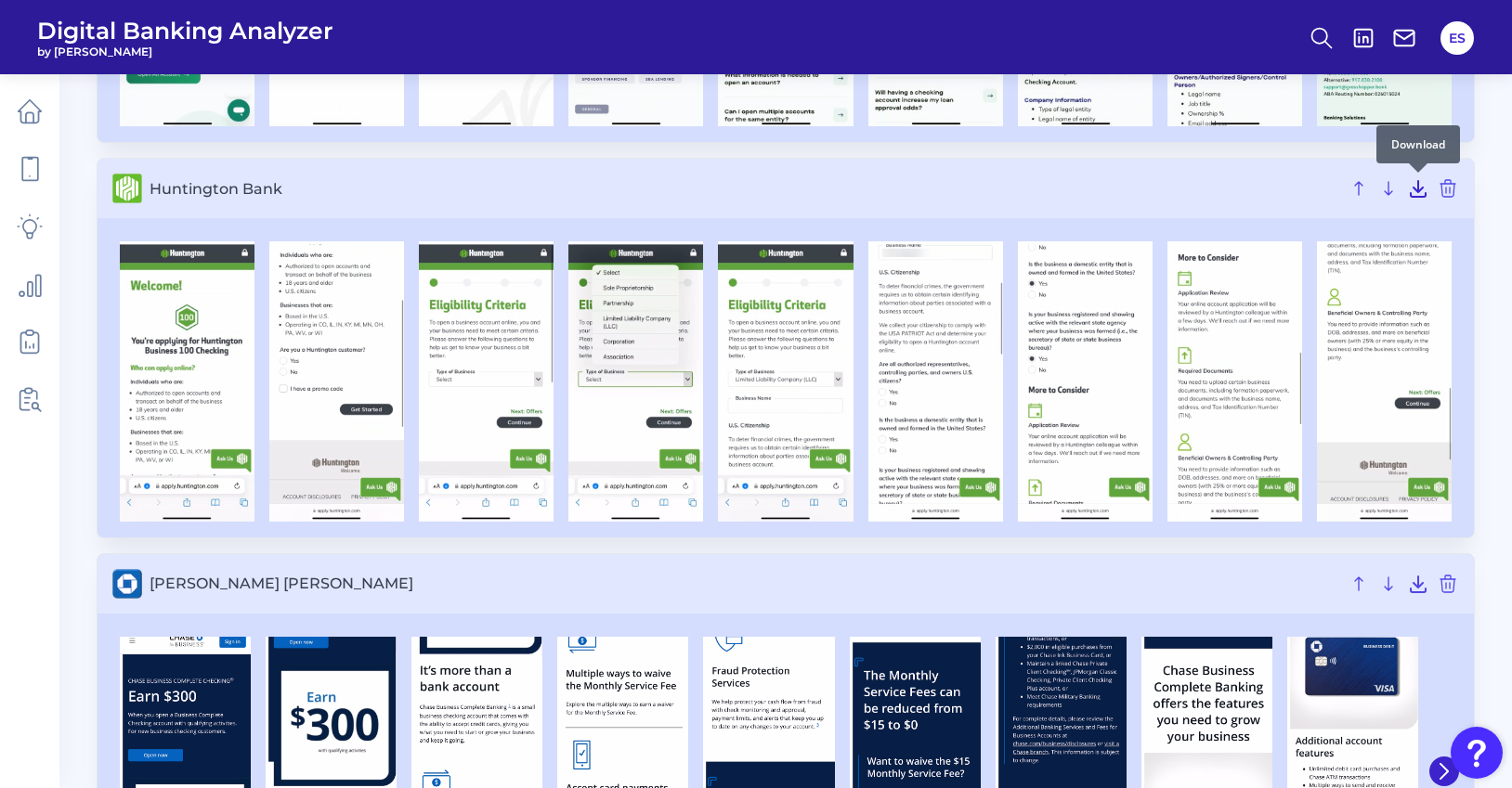
click at [1416, 192] on icon at bounding box center [1418, 189] width 15 height 16
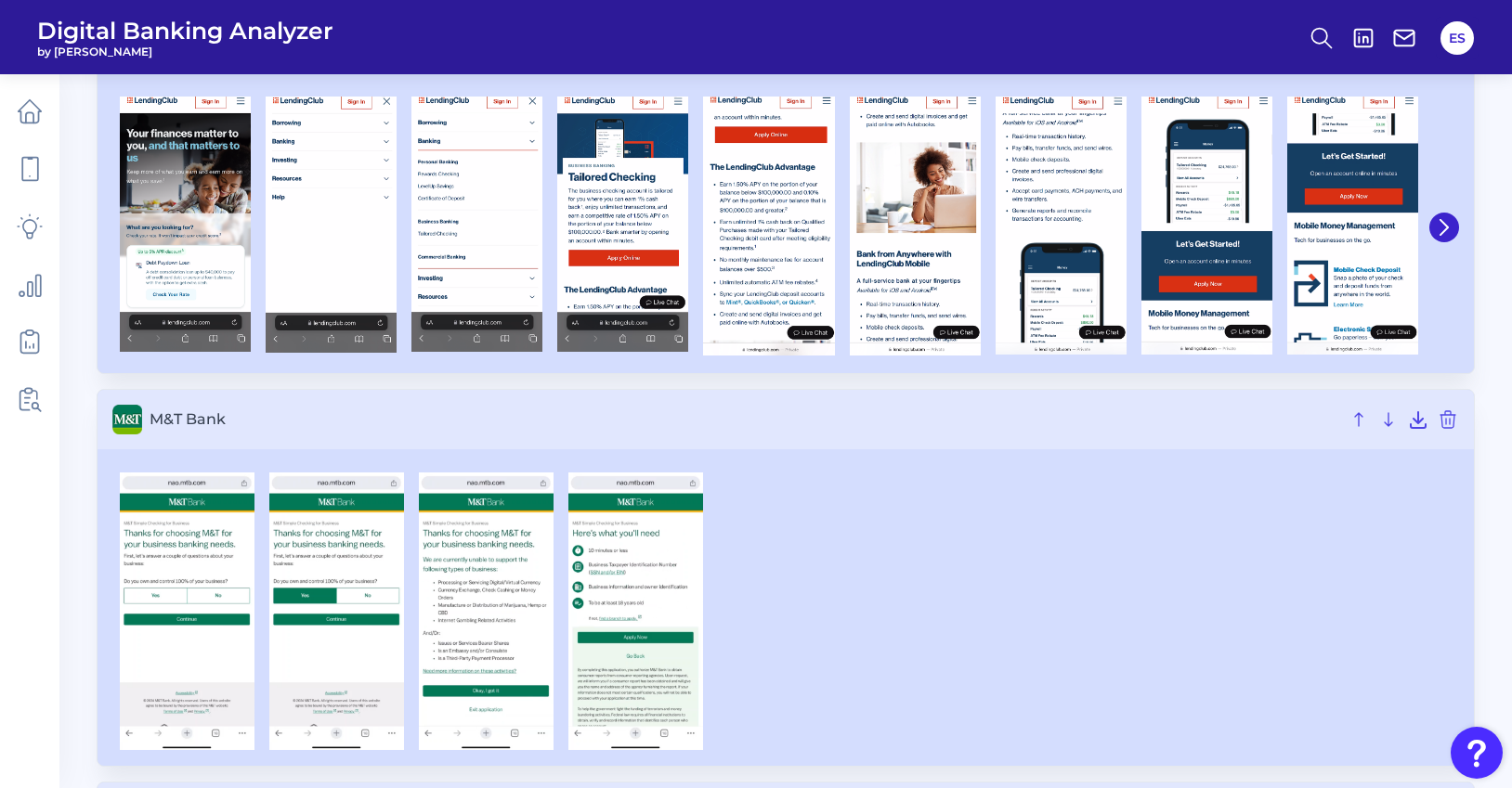
scroll to position [5791, 0]
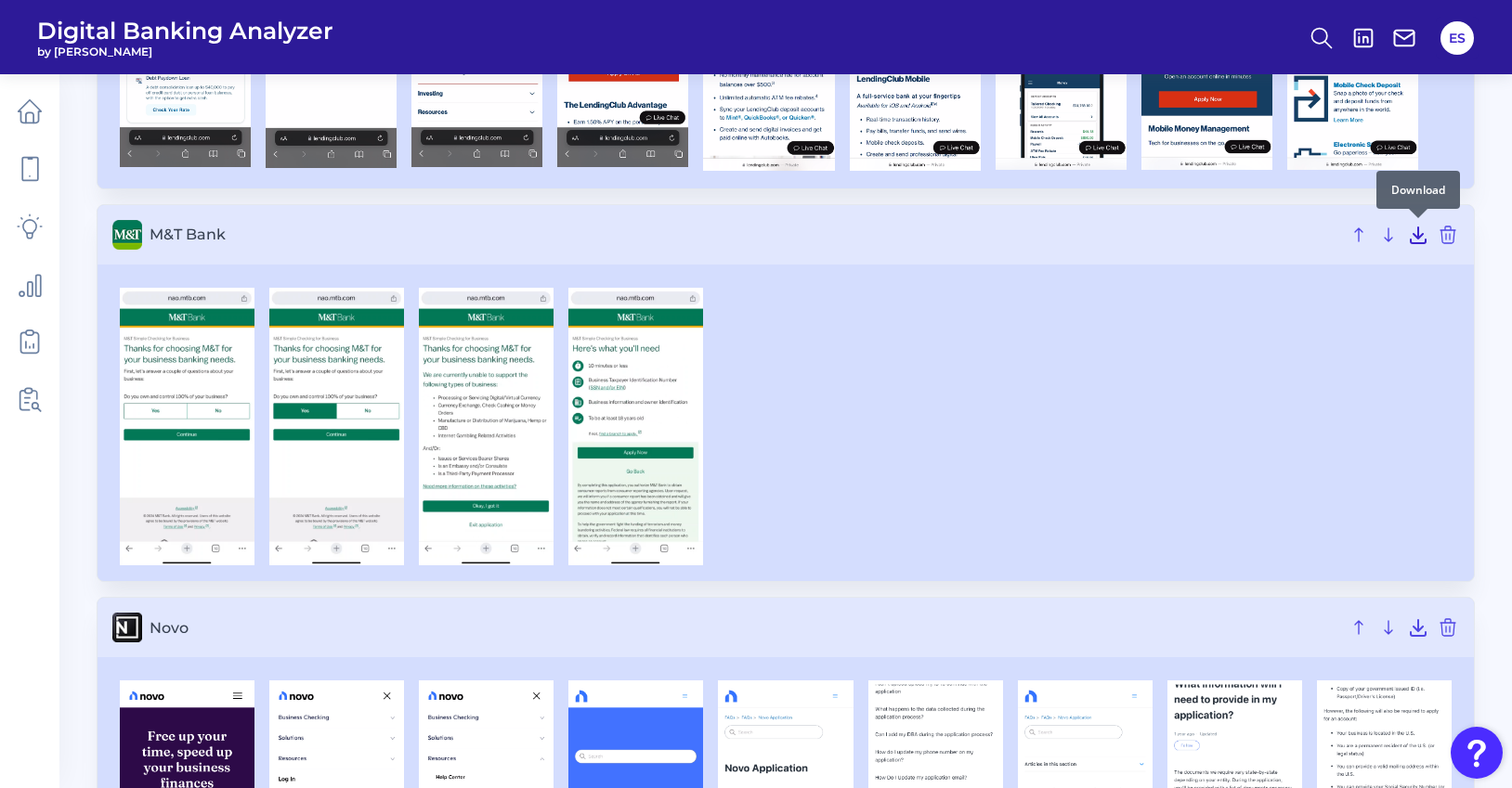
click at [1422, 239] on icon at bounding box center [1418, 235] width 23 height 23
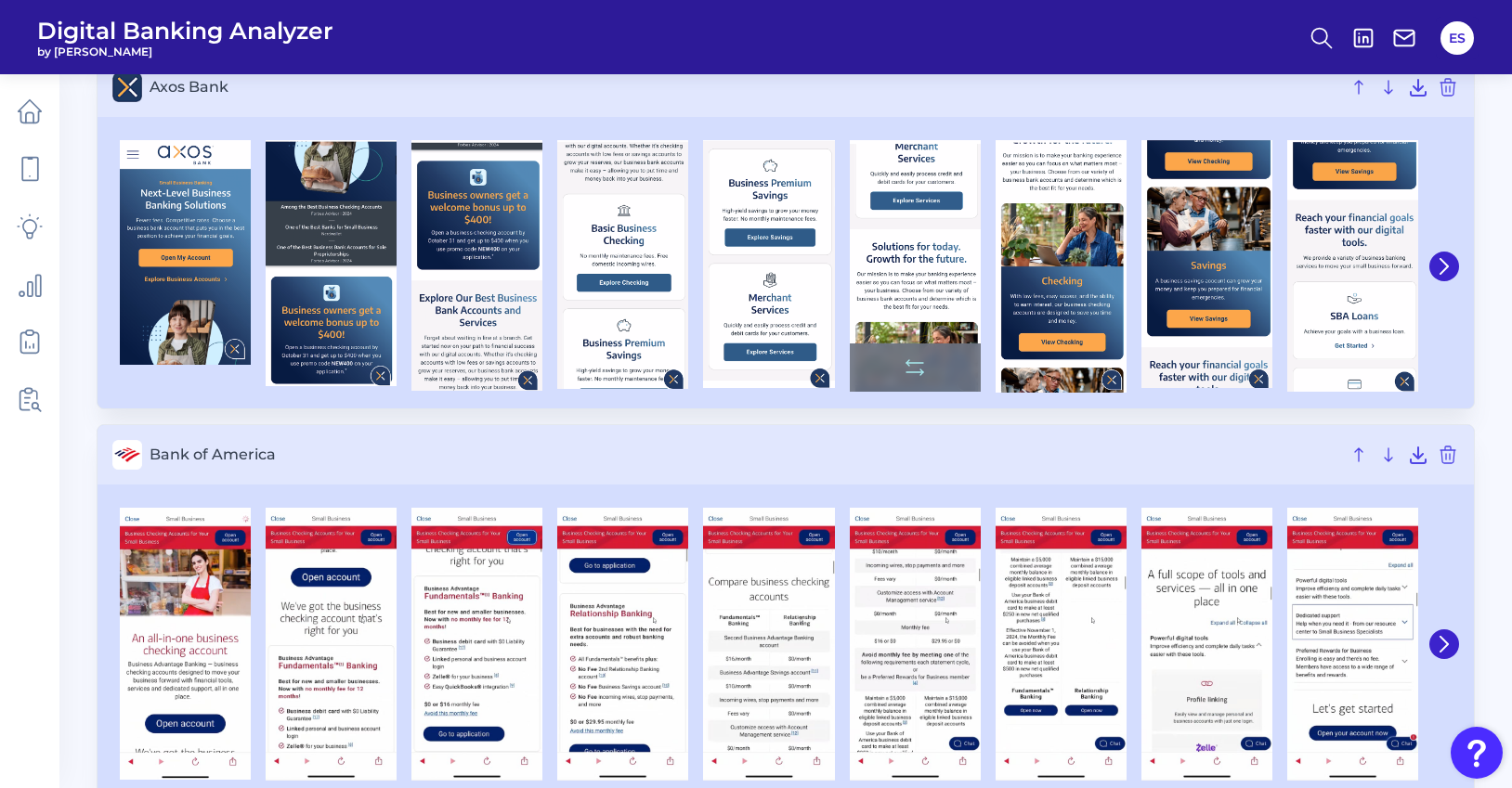
scroll to position [1085, 0]
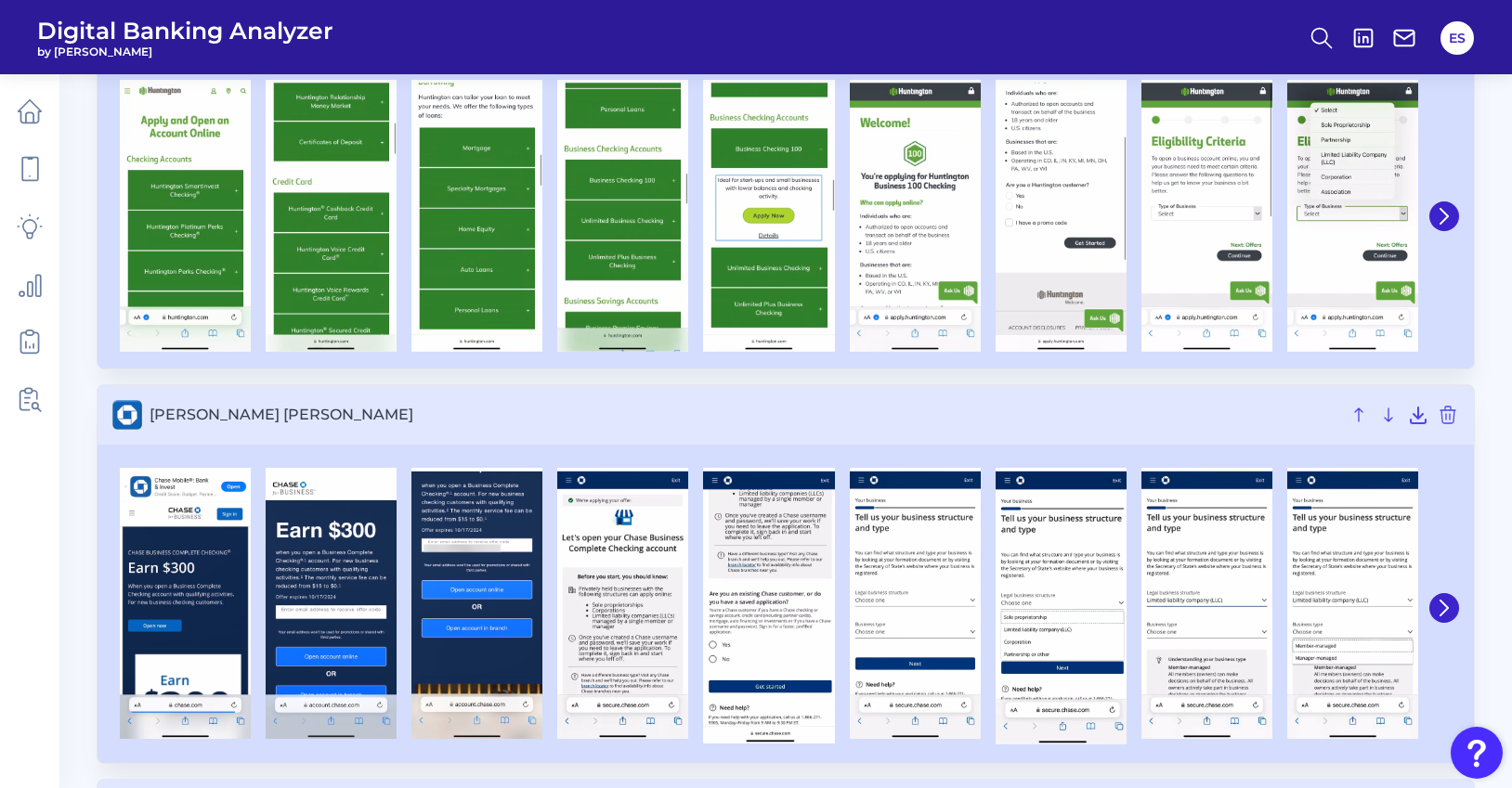
scroll to position [1226, 0]
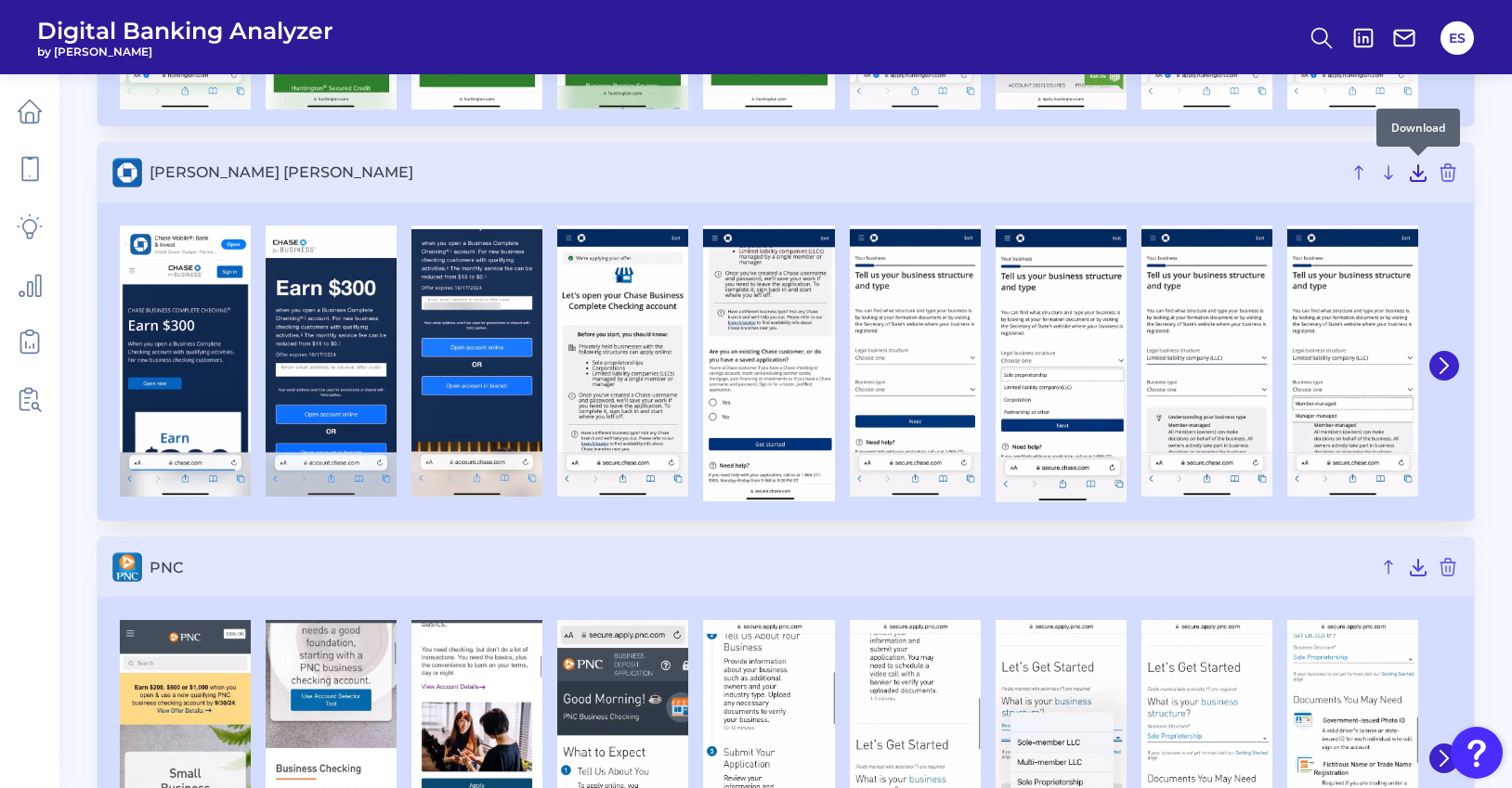
click at [1418, 178] on icon at bounding box center [1418, 173] width 23 height 23
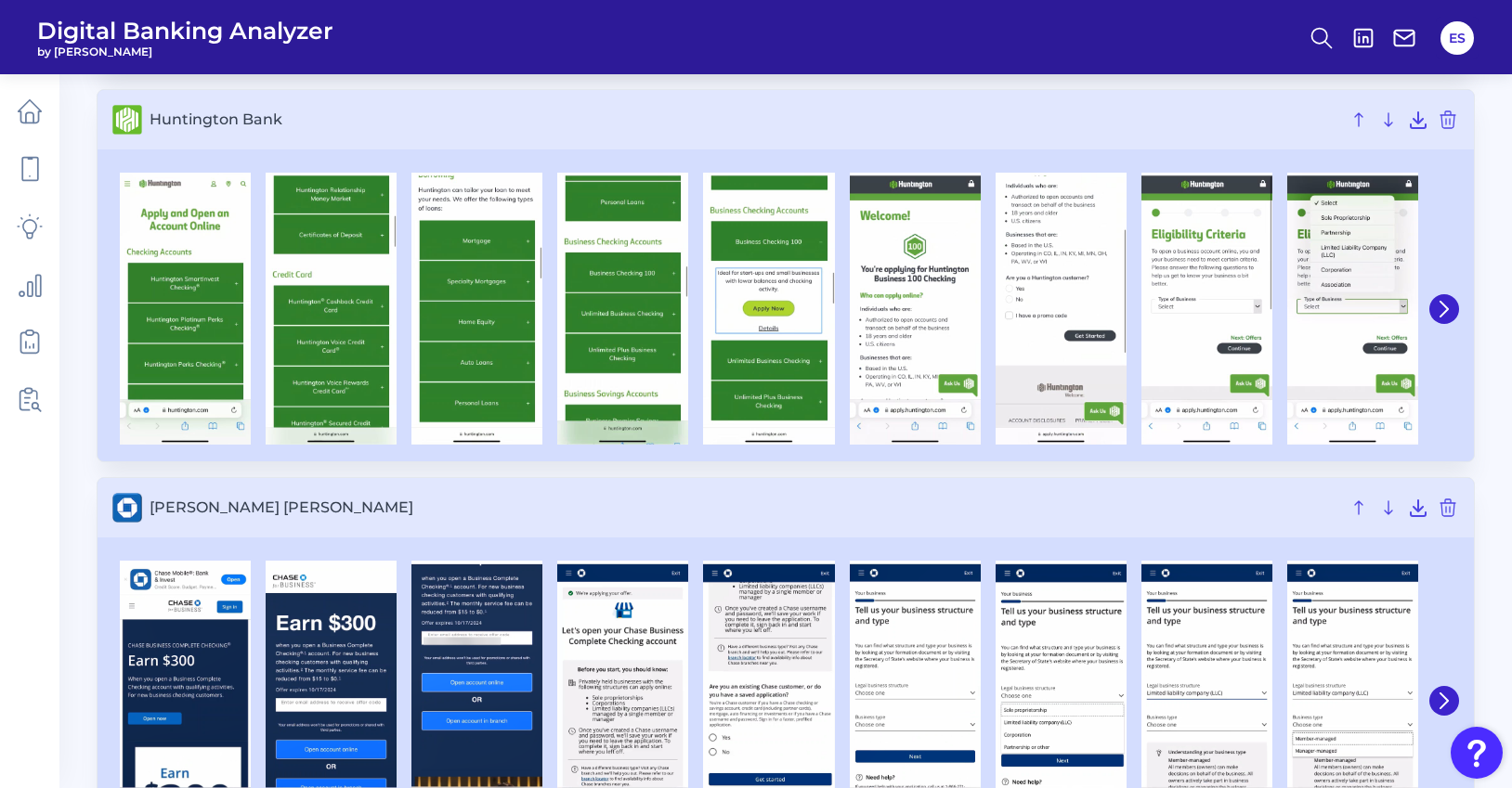
scroll to position [825, 0]
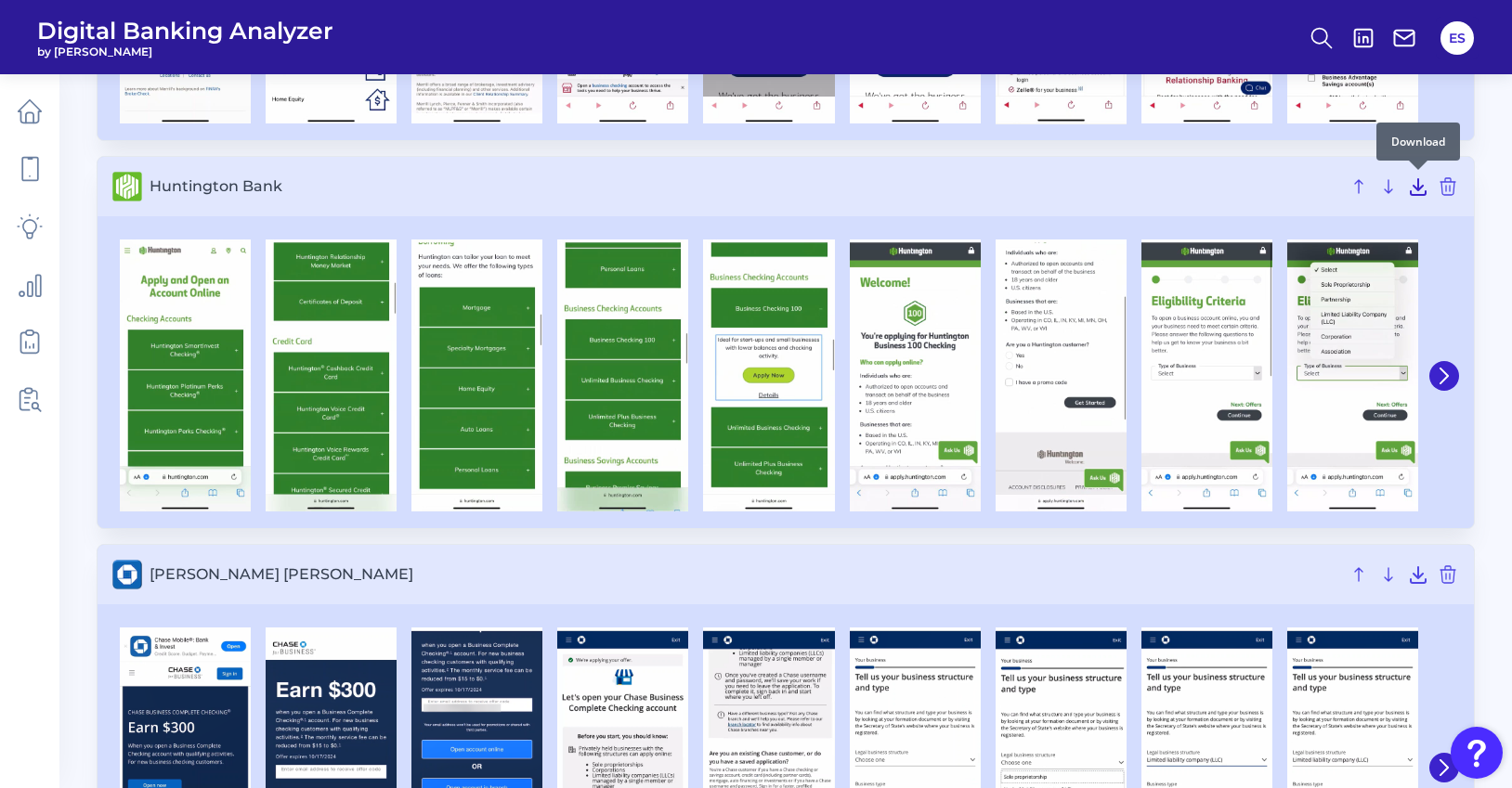
click at [1417, 190] on icon at bounding box center [1418, 188] width 15 height 16
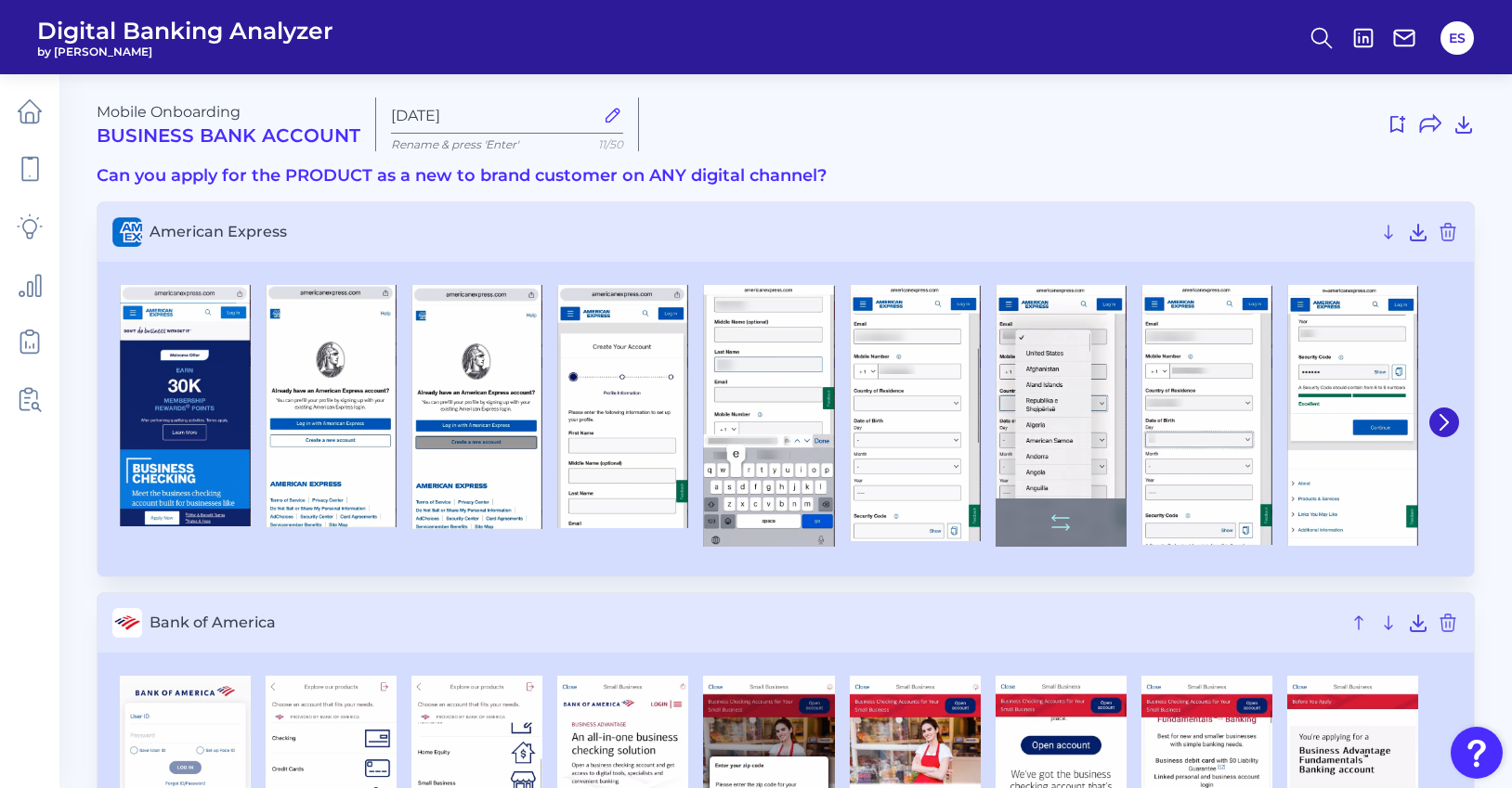
scroll to position [0, 0]
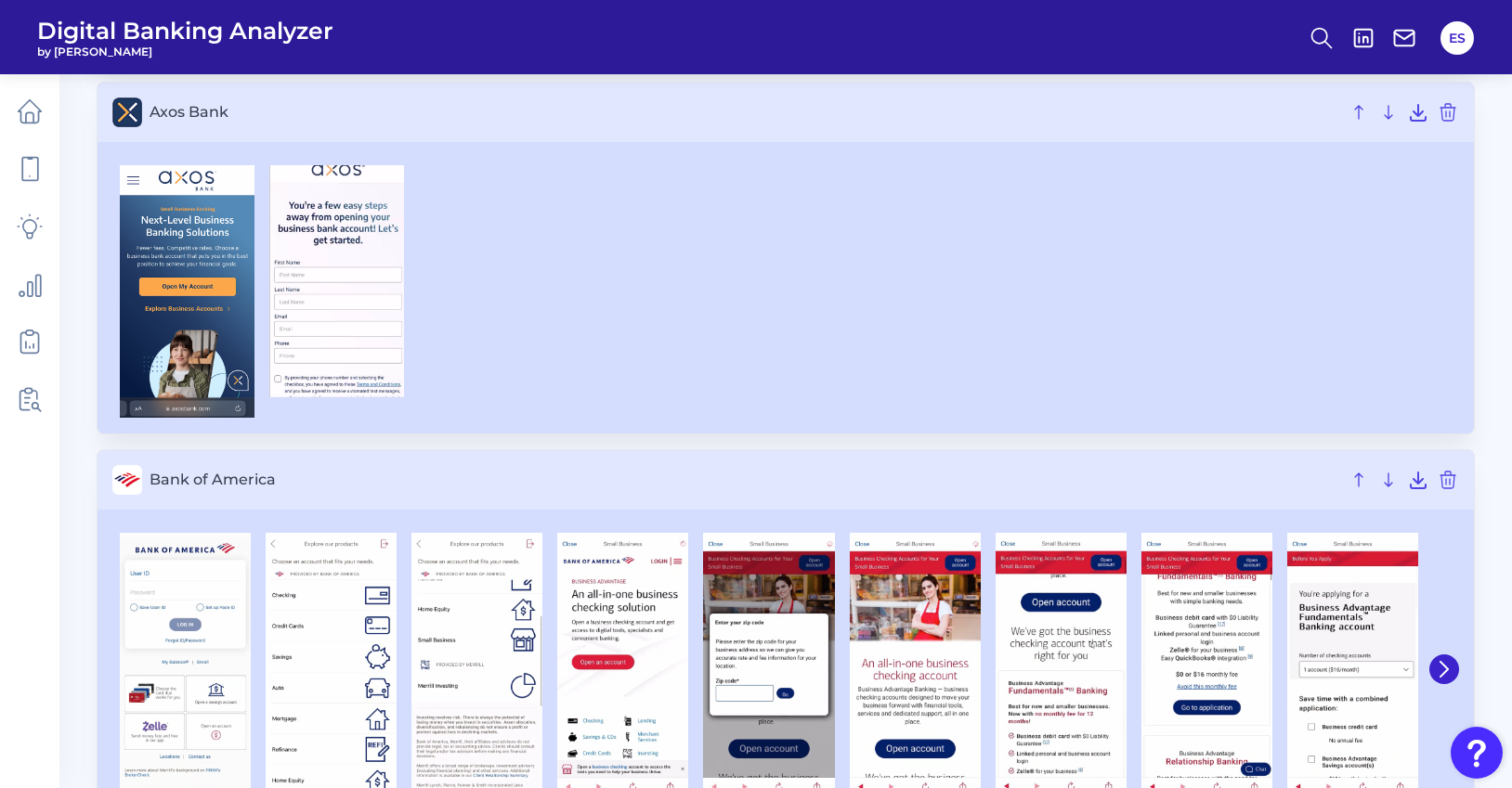
scroll to position [1186, 0]
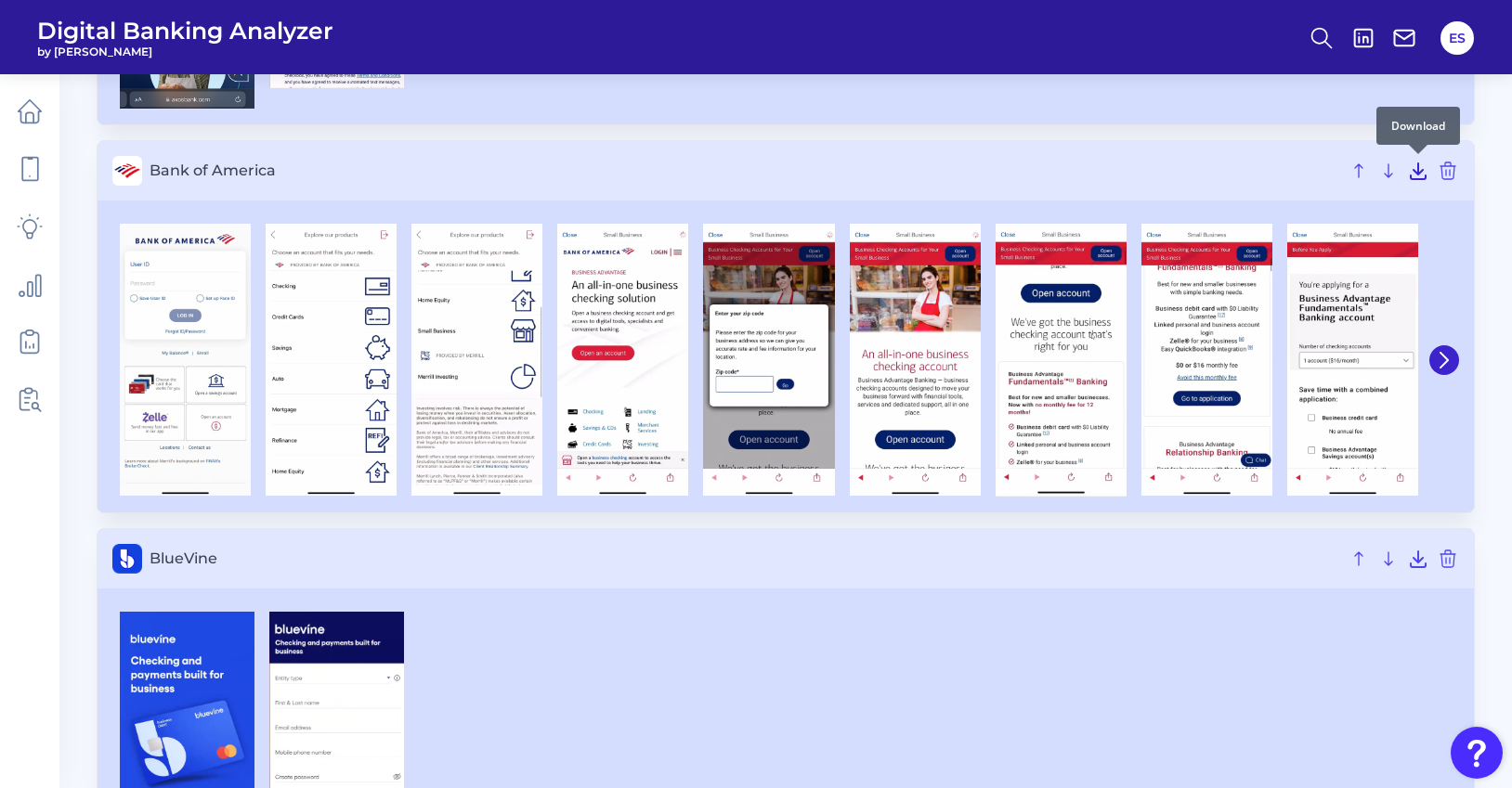
click at [1414, 172] on icon at bounding box center [1418, 171] width 23 height 23
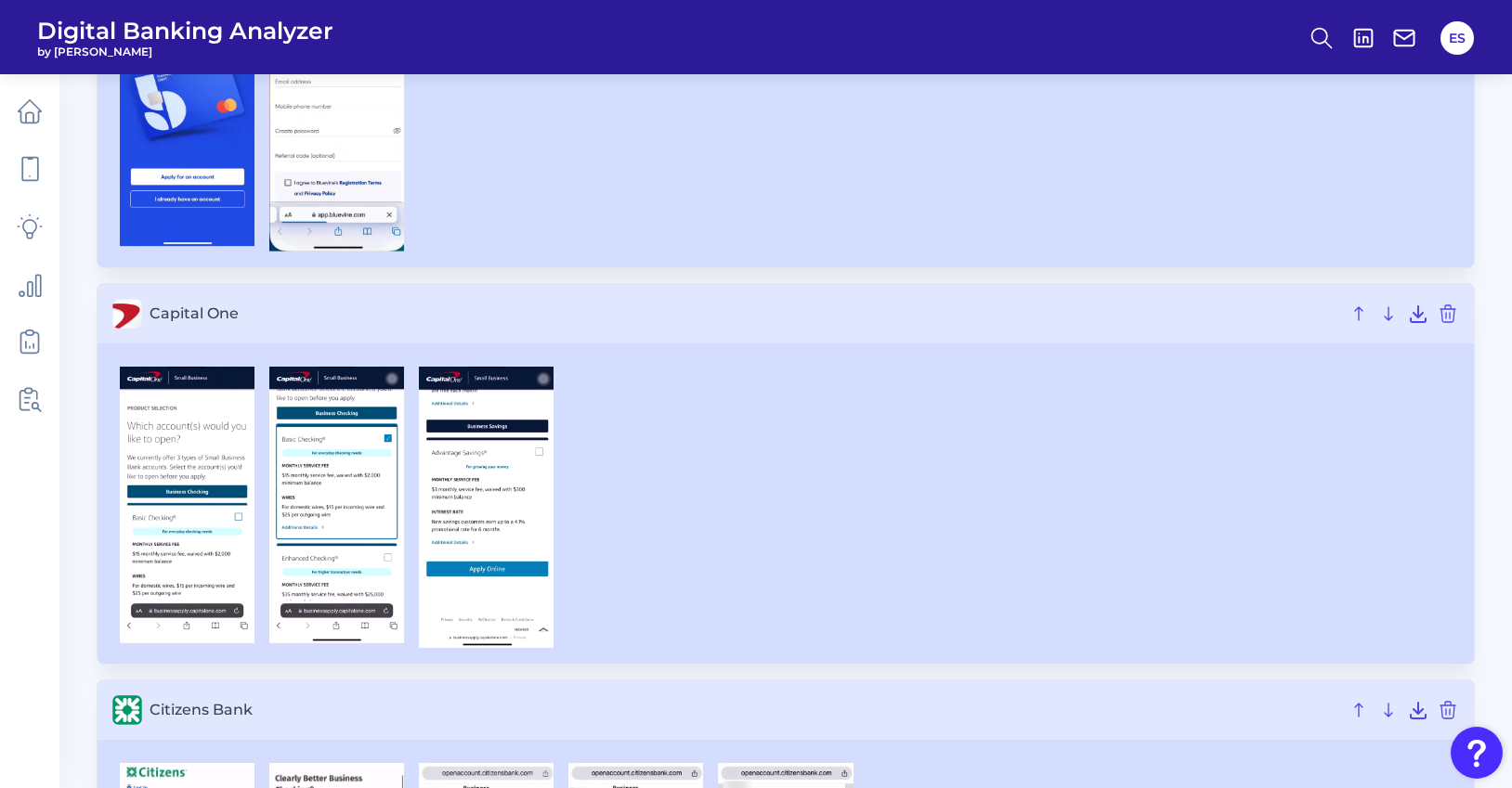
scroll to position [1970, 0]
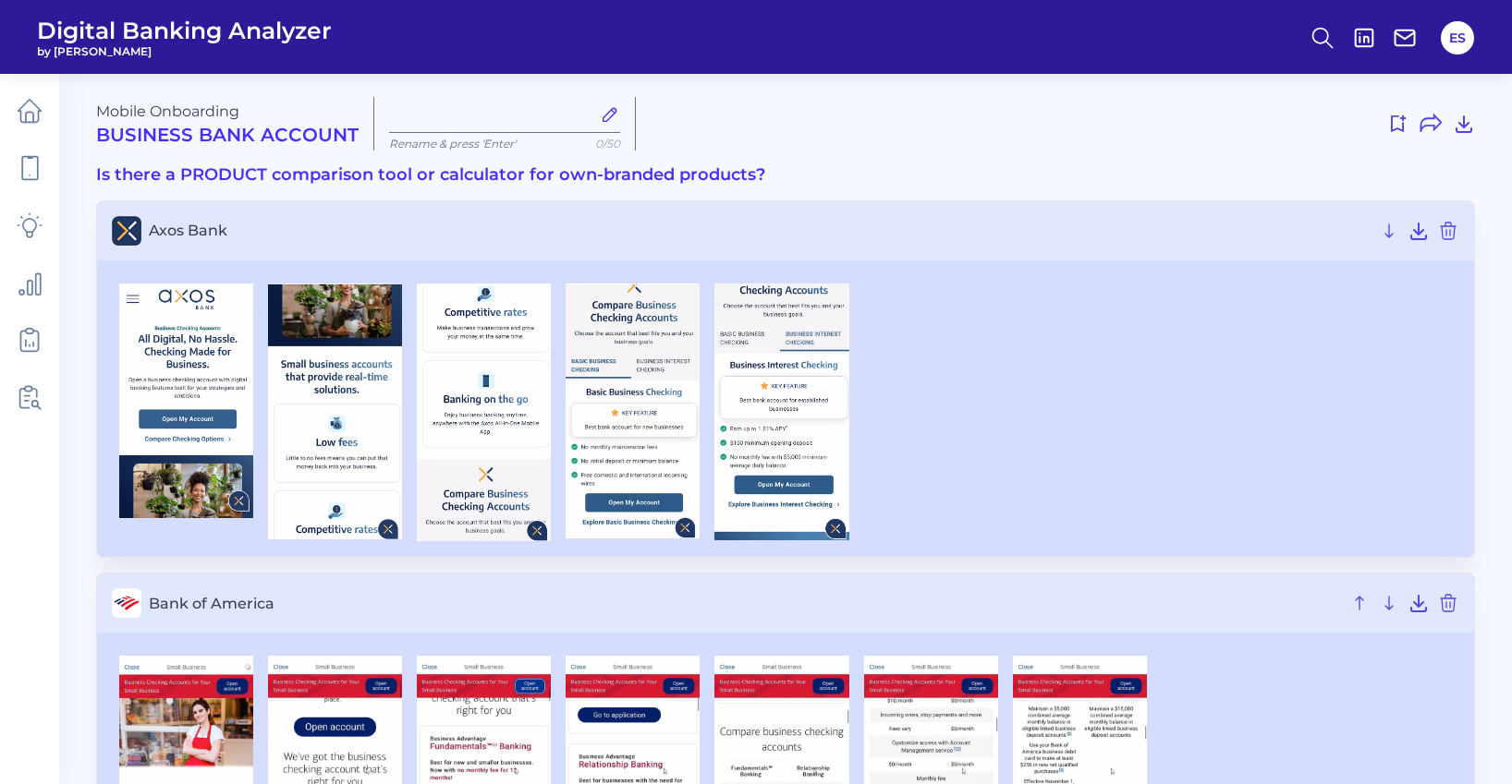
type input "[DATE]"
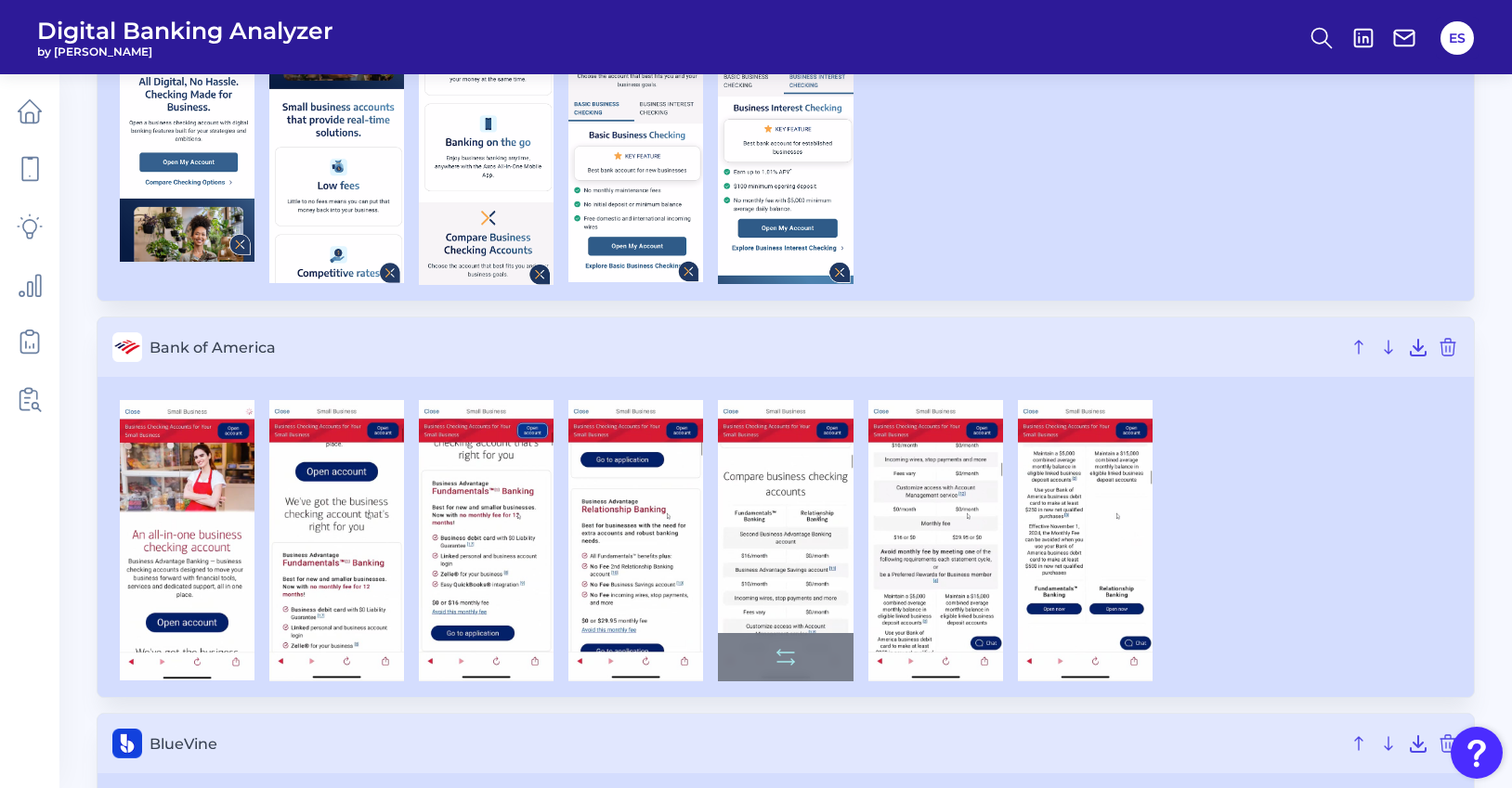
scroll to position [325, 0]
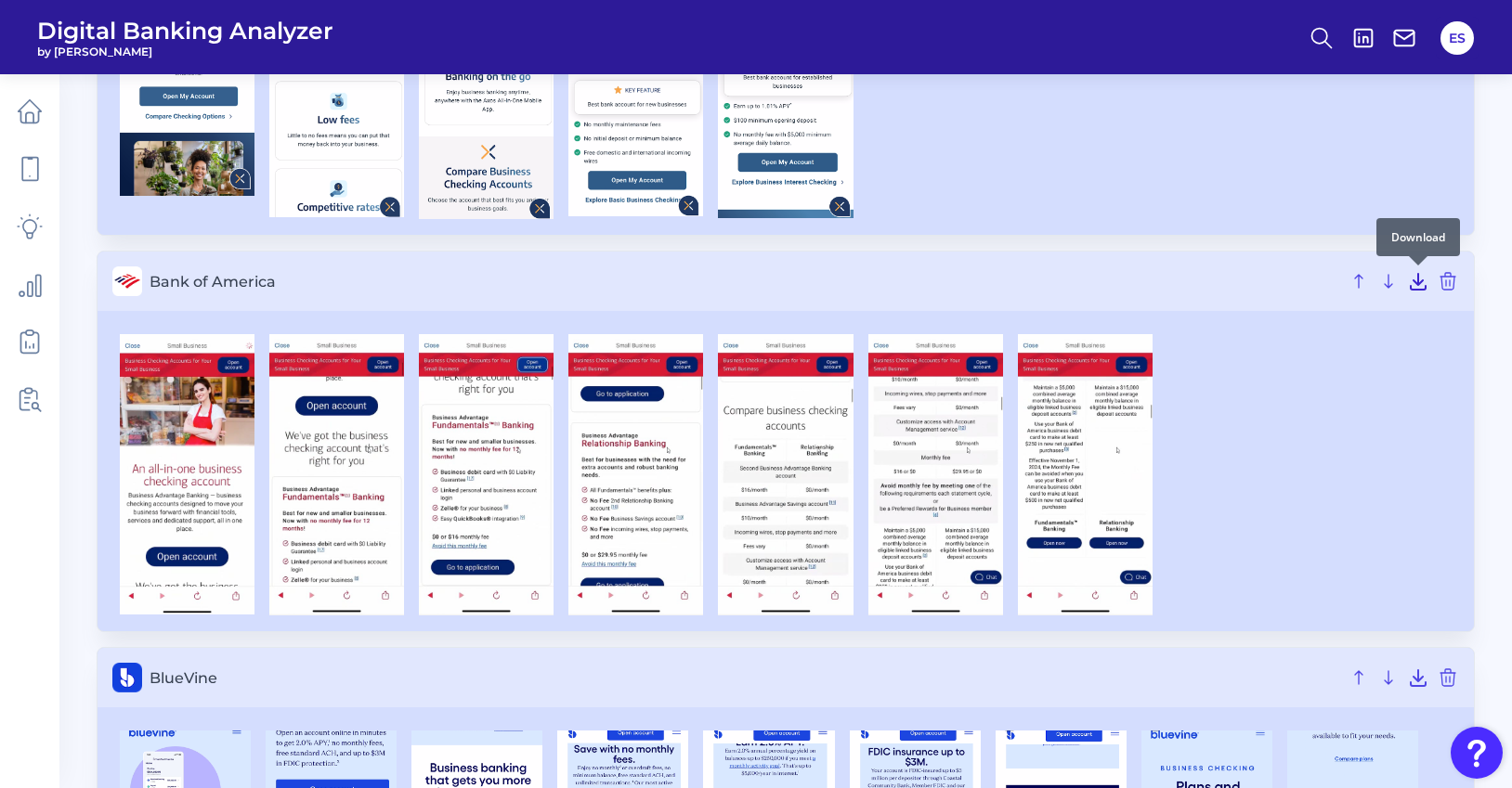
click at [1421, 284] on icon at bounding box center [1418, 281] width 23 height 23
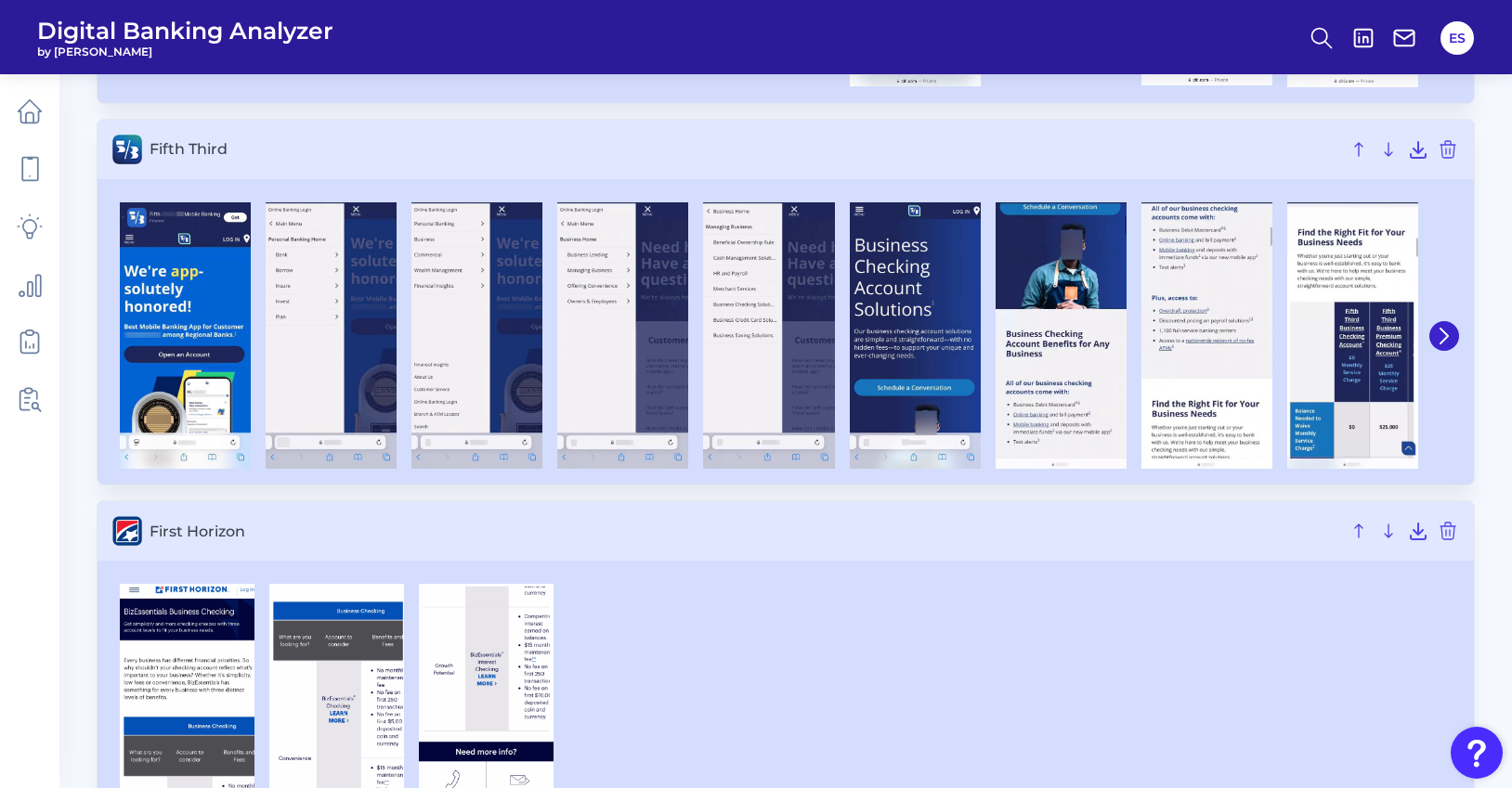
scroll to position [1587, 0]
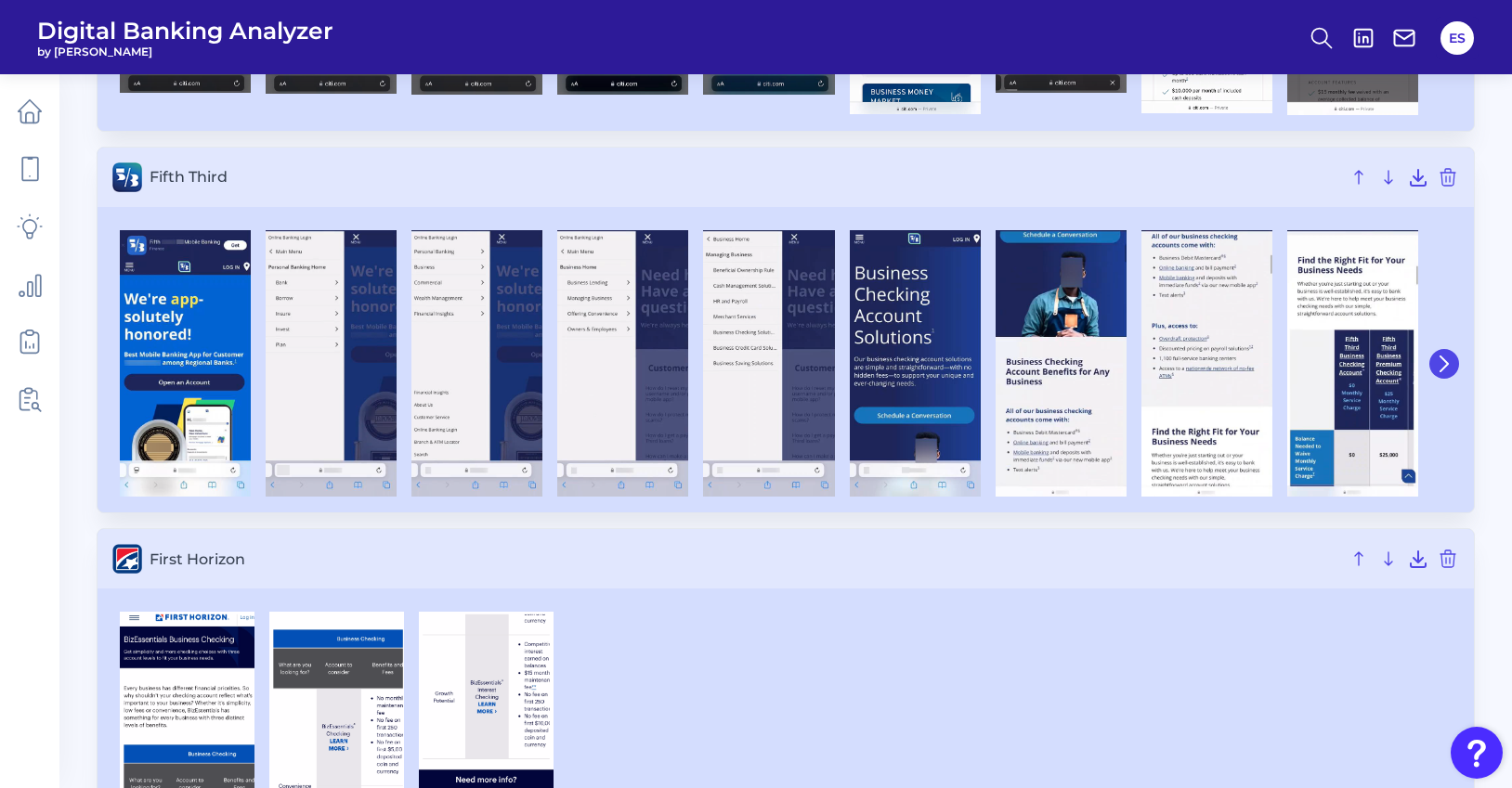
click at [1440, 367] on icon at bounding box center [1444, 363] width 17 height 17
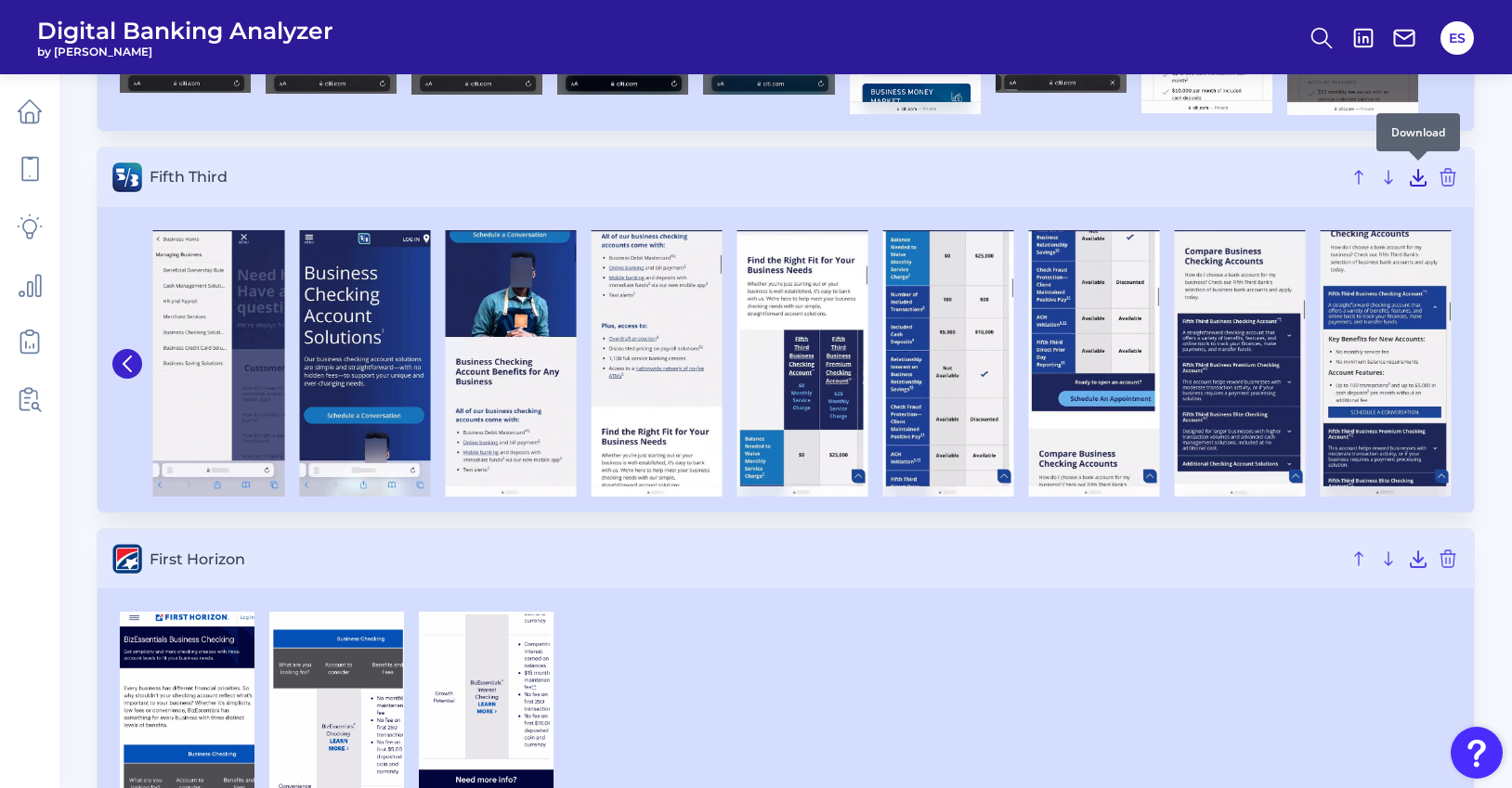
click at [1420, 183] on icon at bounding box center [1418, 177] width 23 height 23
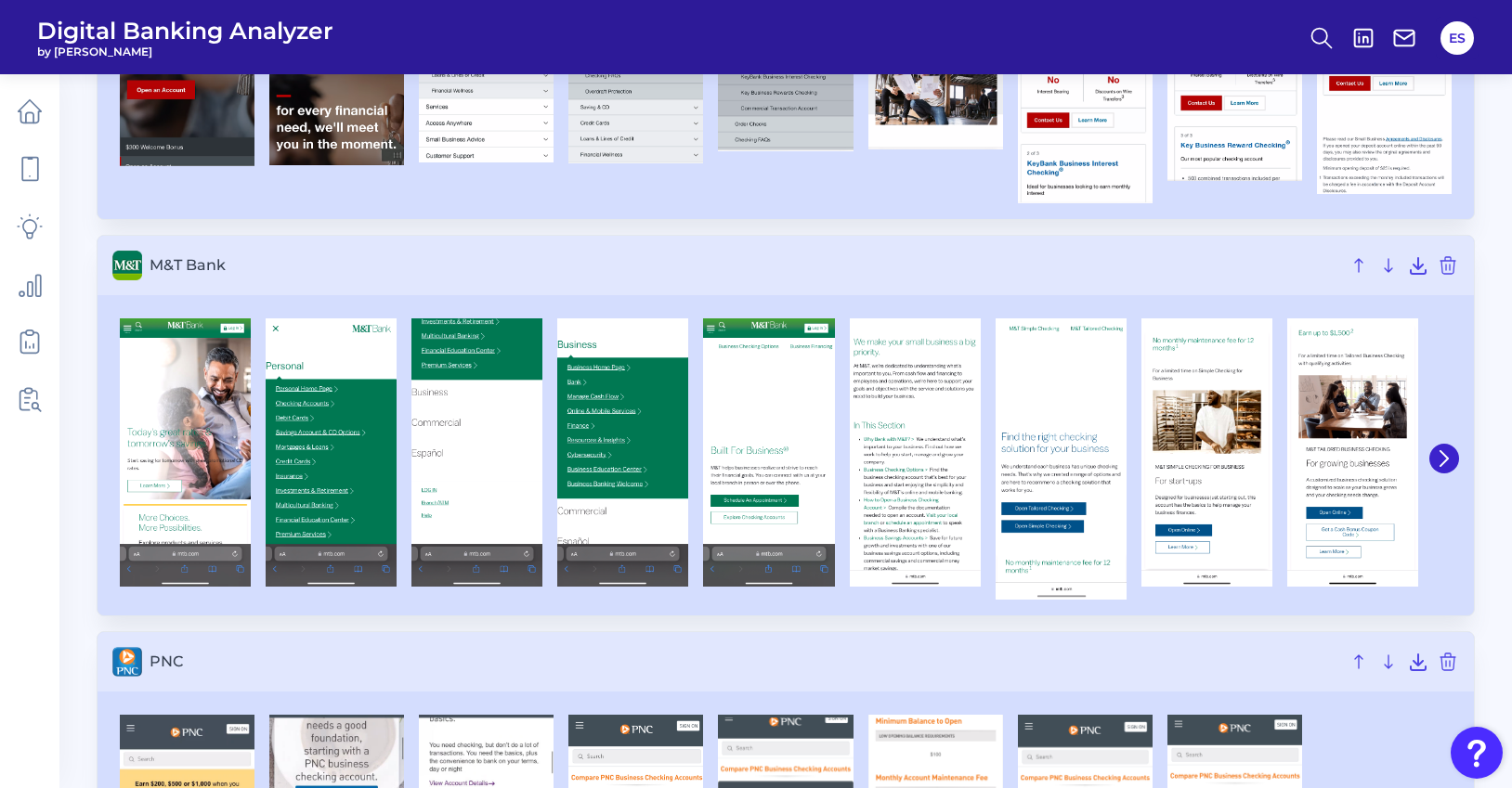
scroll to position [3217, 0]
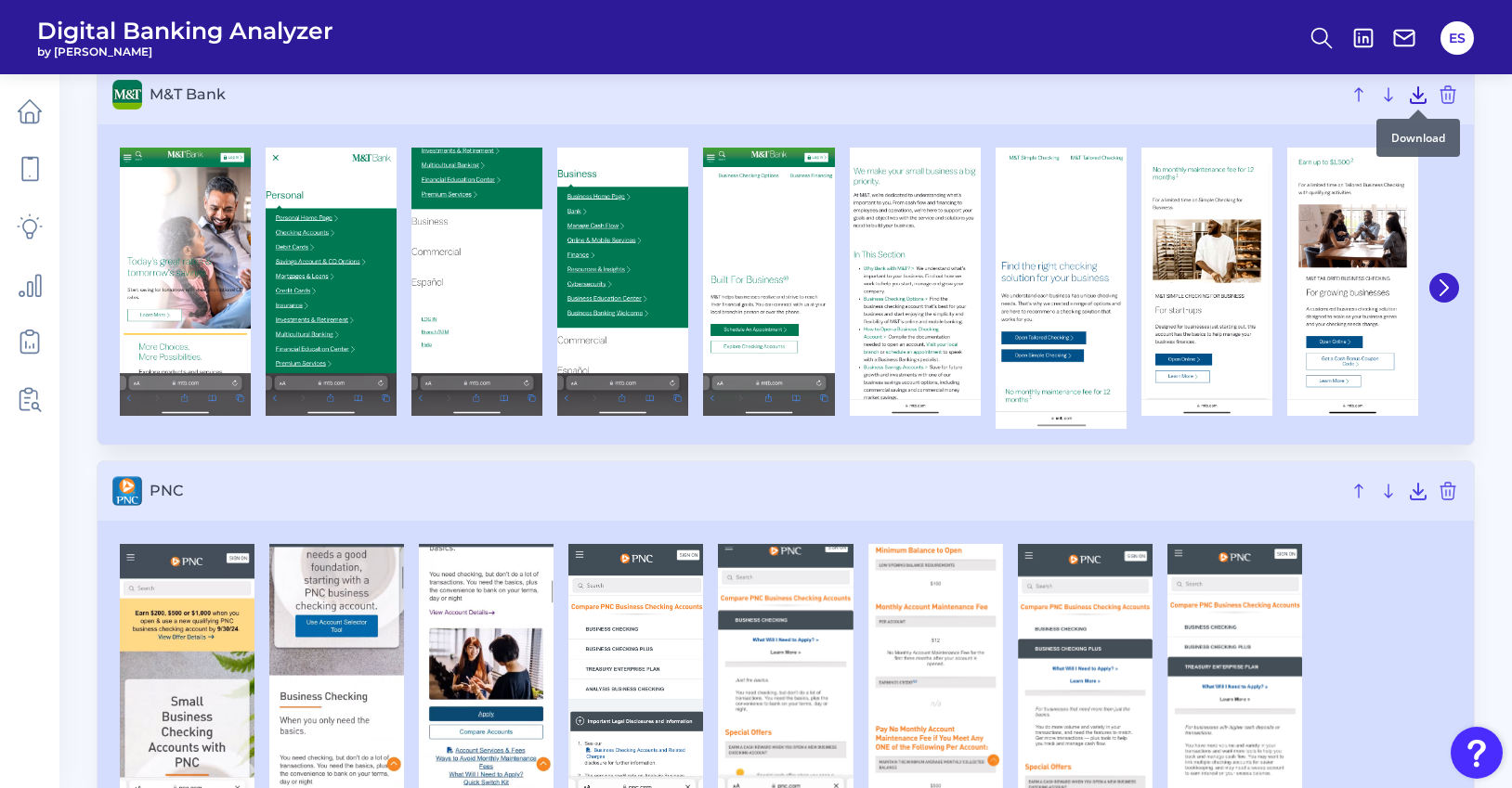
click at [1418, 93] on icon at bounding box center [1418, 95] width 15 height 16
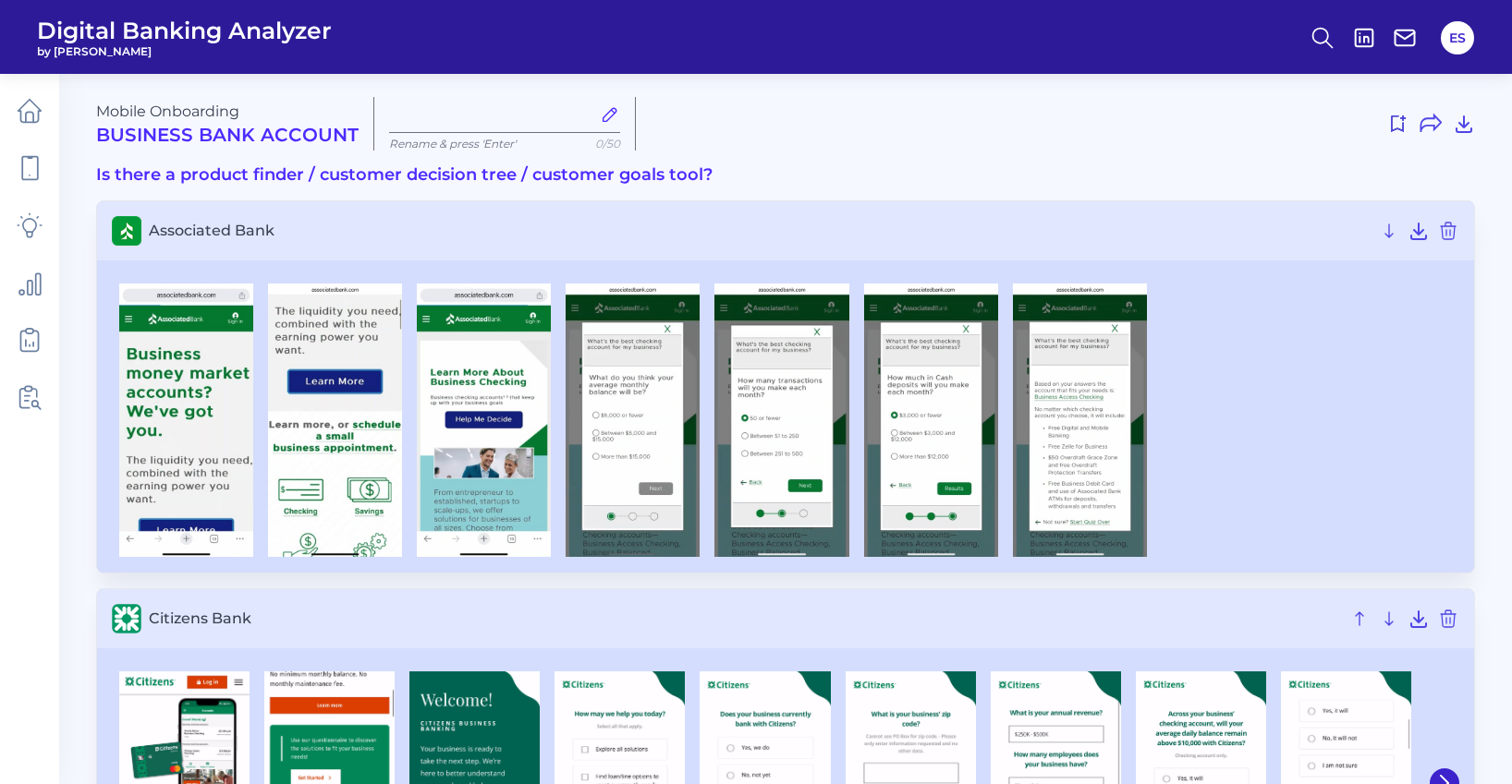
type input "[DATE]"
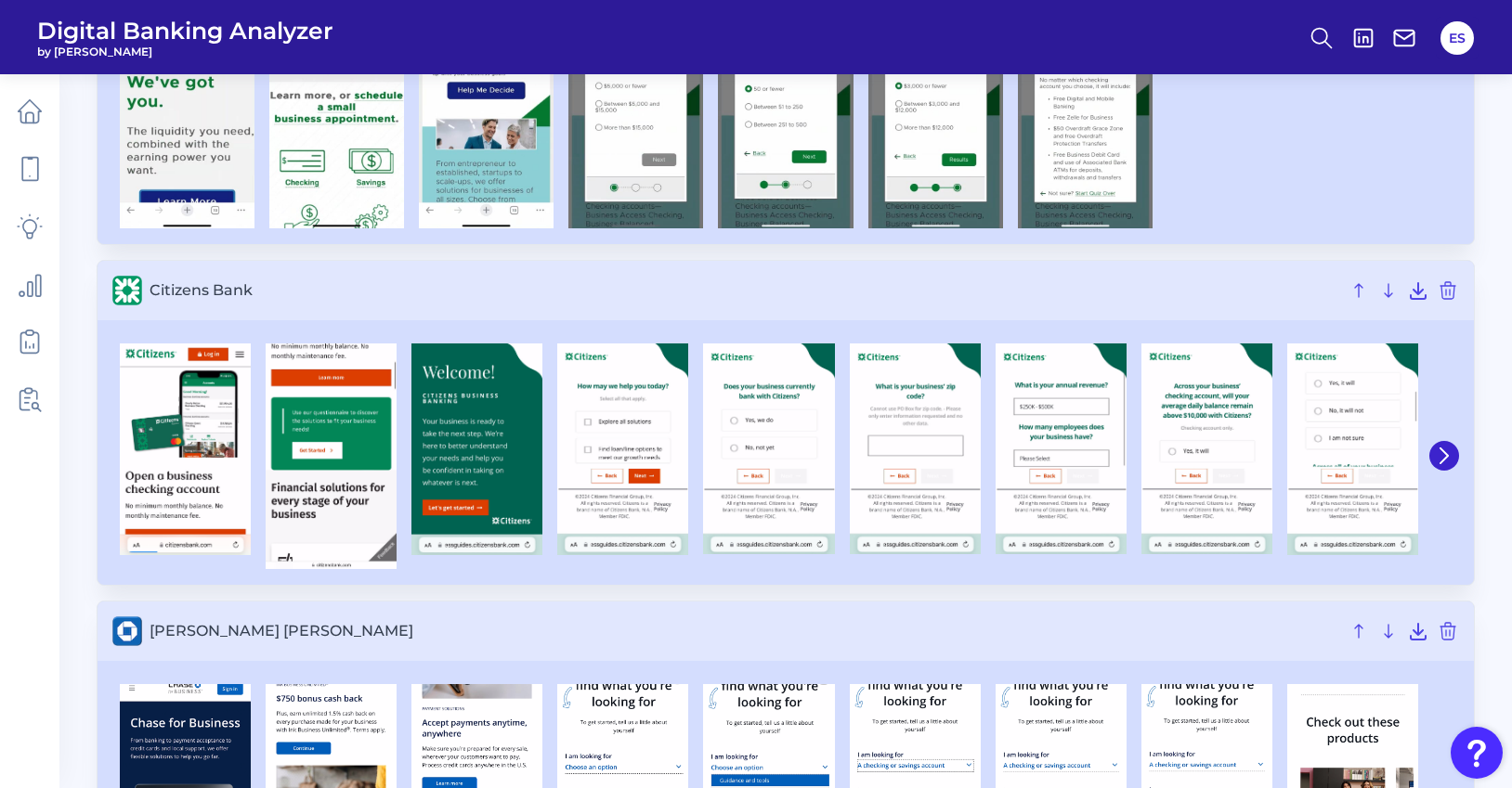
scroll to position [265, 0]
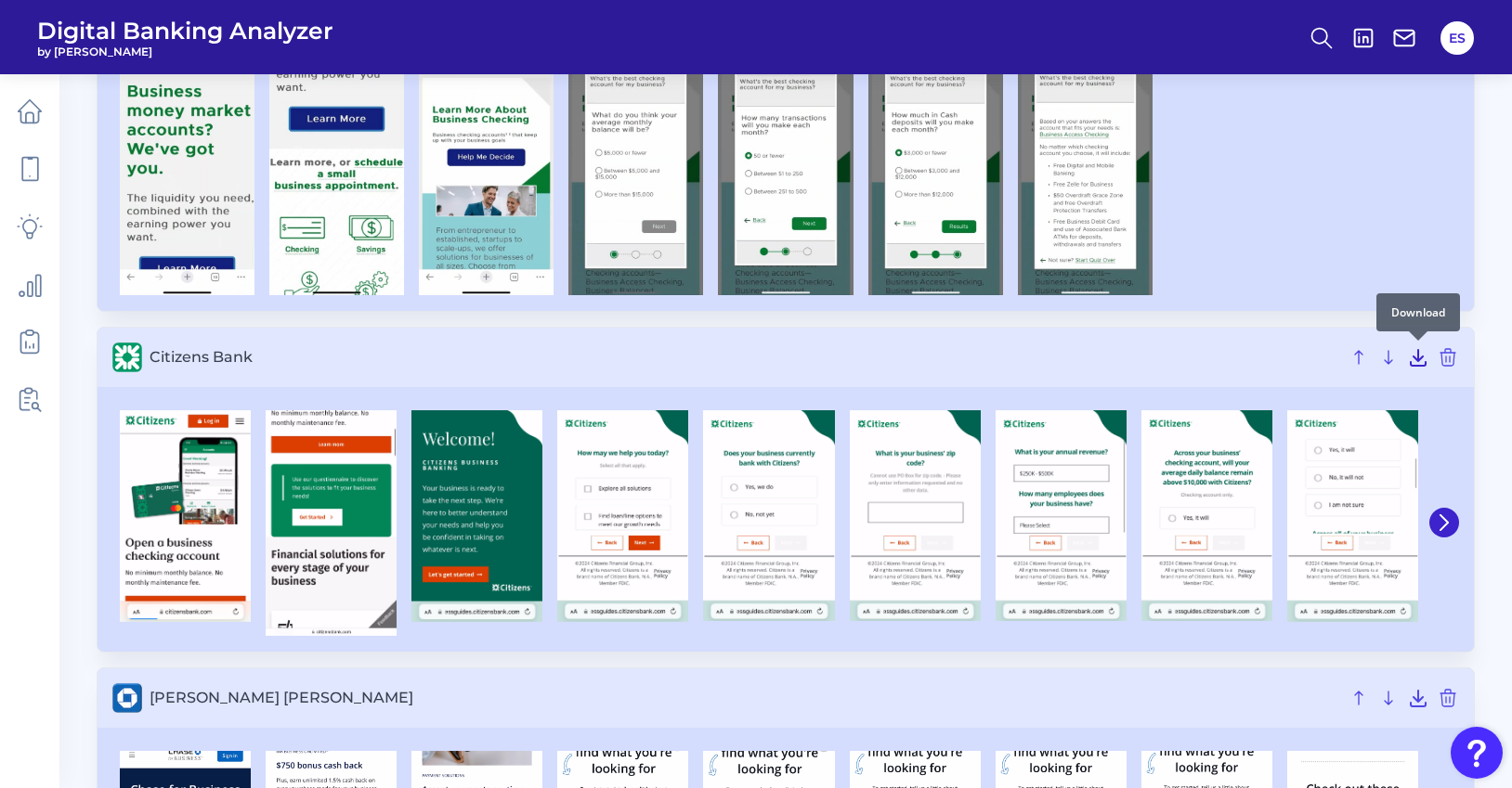
click at [1417, 361] on icon at bounding box center [1418, 357] width 23 height 23
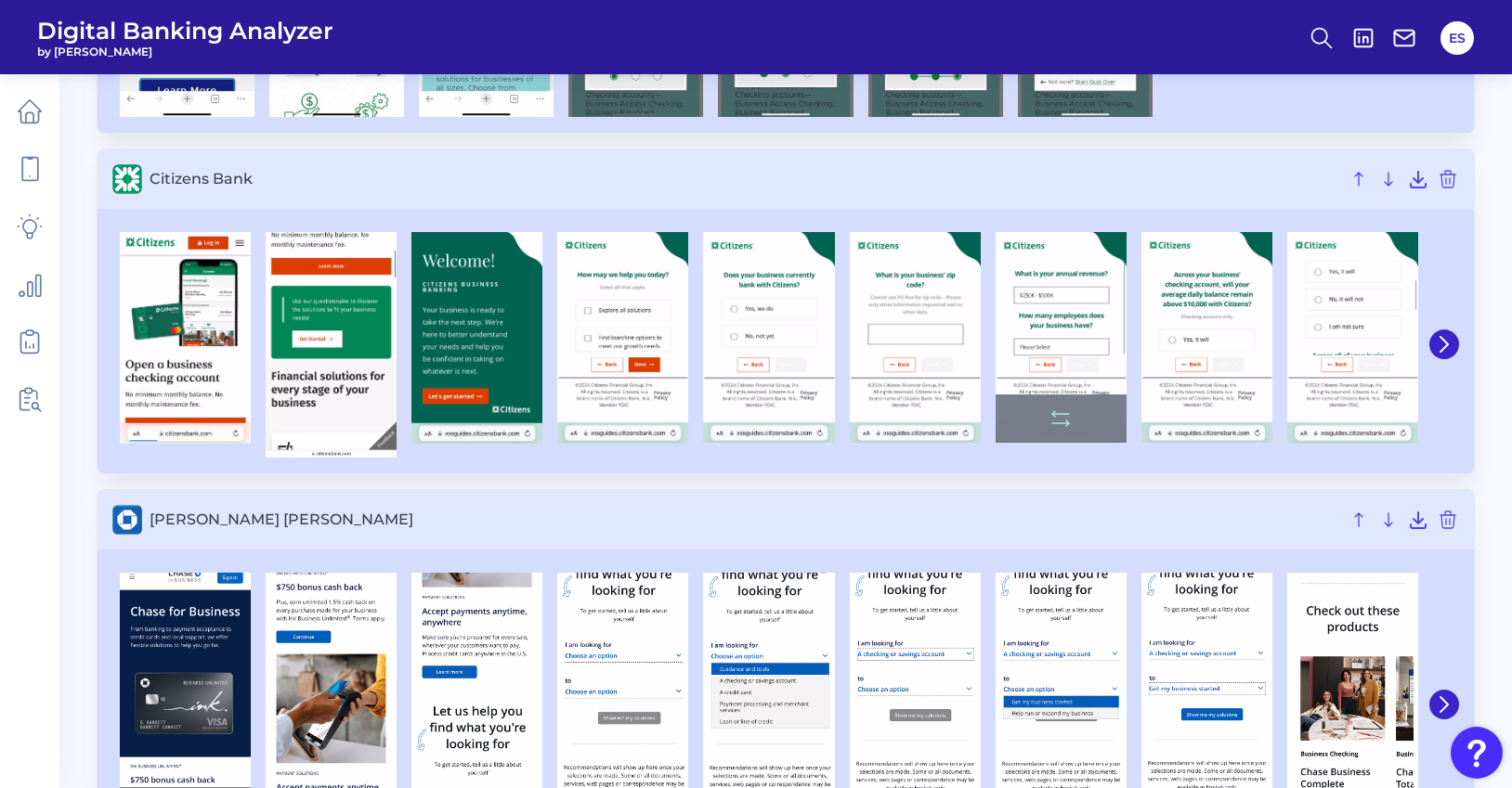
scroll to position [571, 0]
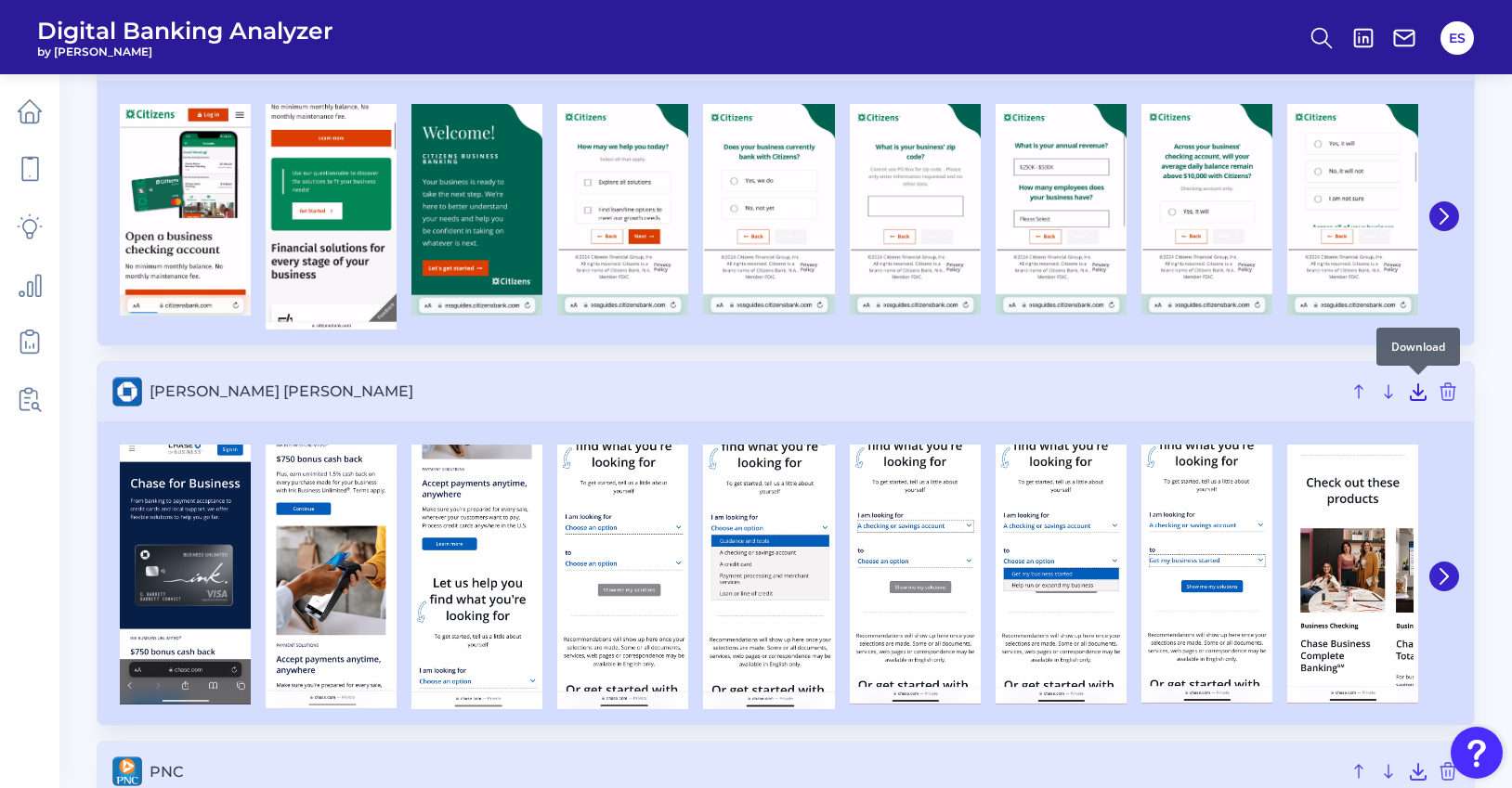
click at [1416, 387] on icon at bounding box center [1418, 392] width 23 height 23
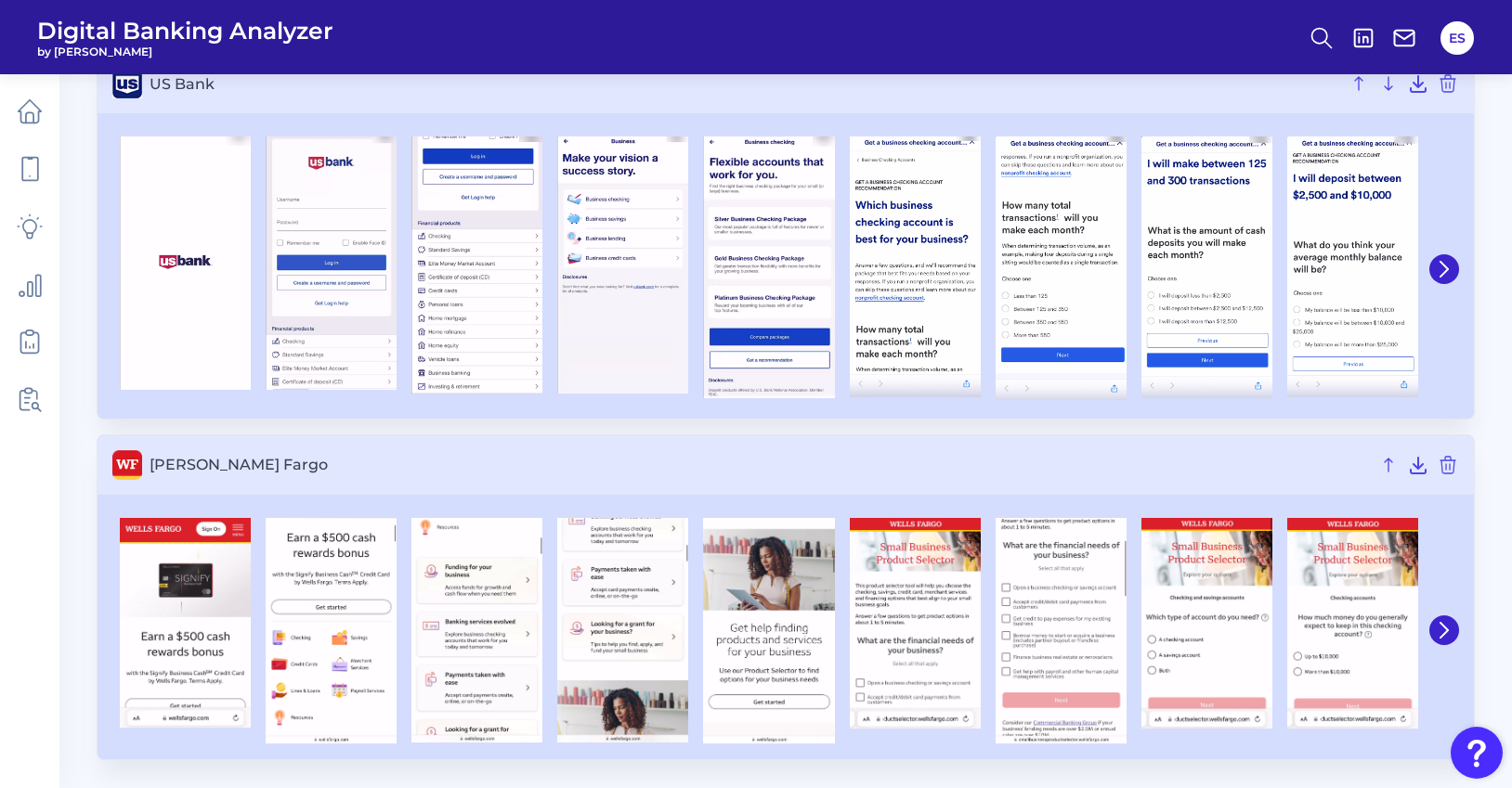
scroll to position [1988, 0]
click at [1427, 469] on icon at bounding box center [1418, 465] width 23 height 23
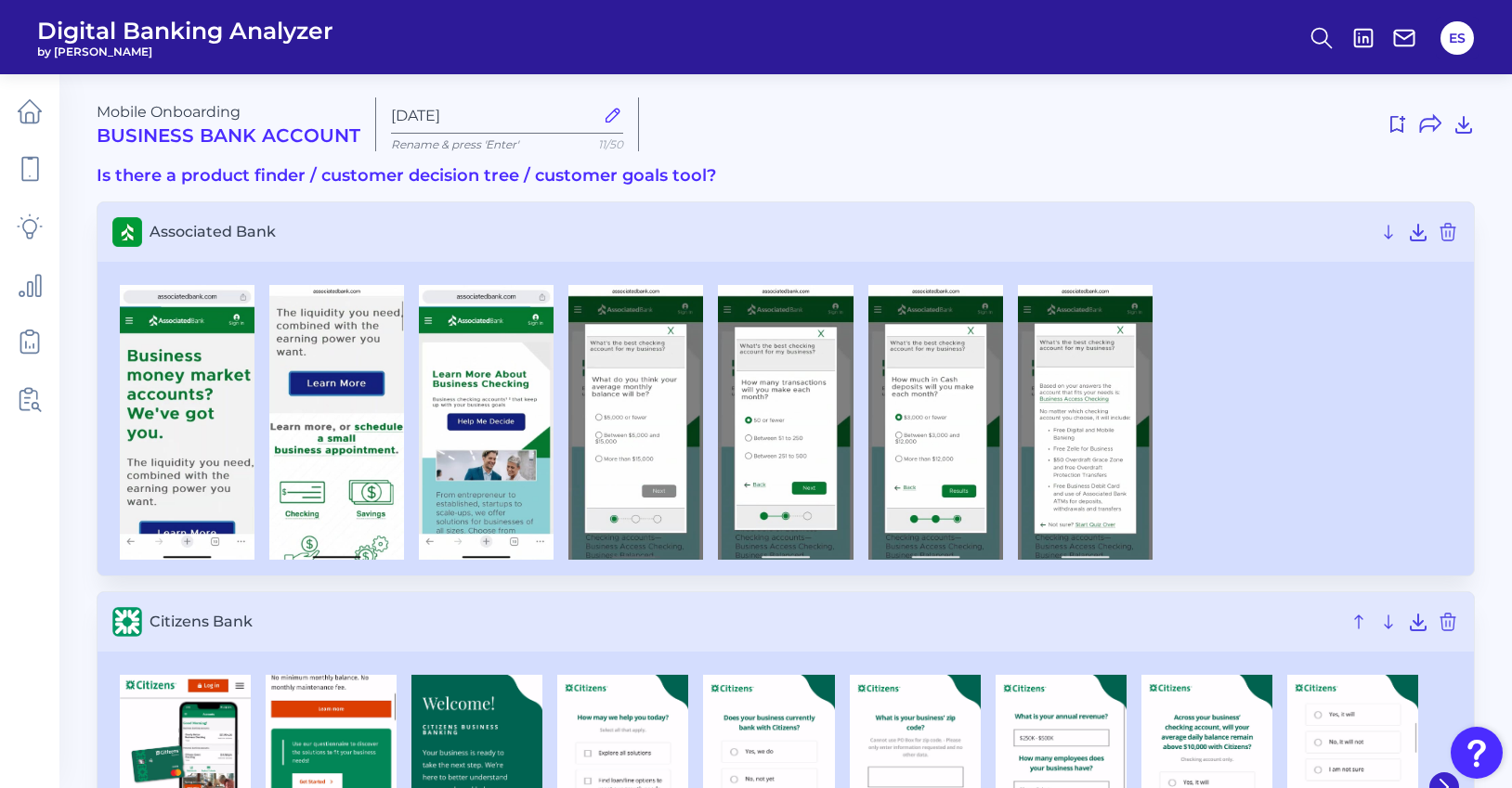
scroll to position [0, 0]
